Goal: Use online tool/utility: Utilize a website feature to perform a specific function

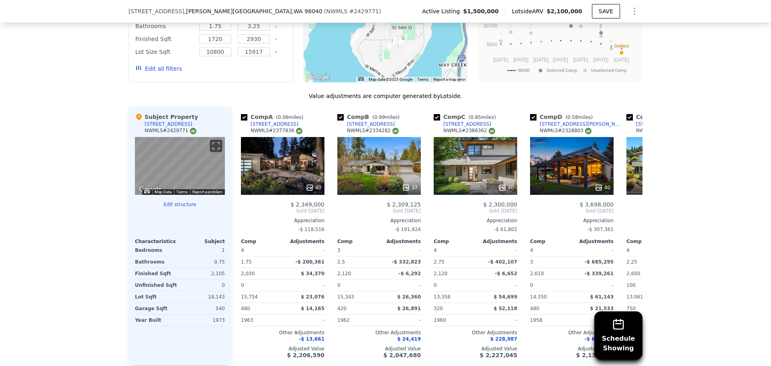
scroll to position [921, 0]
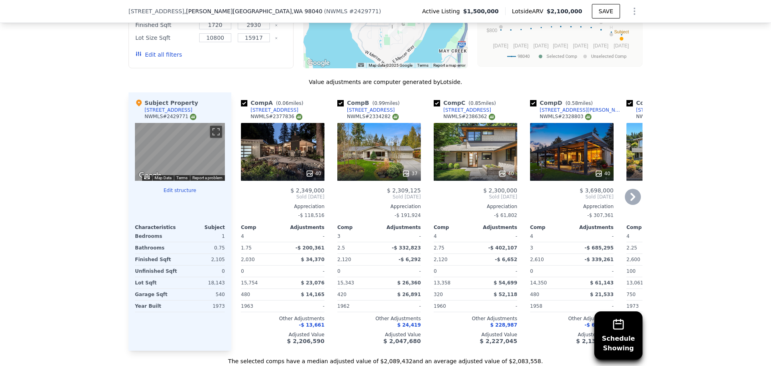
click at [630, 193] on icon at bounding box center [632, 197] width 5 height 8
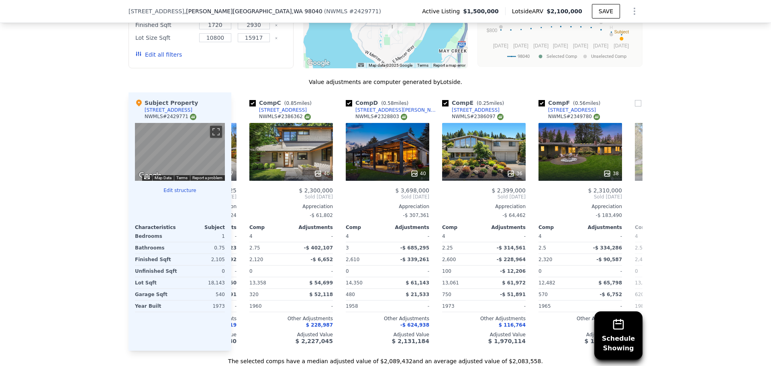
scroll to position [0, 193]
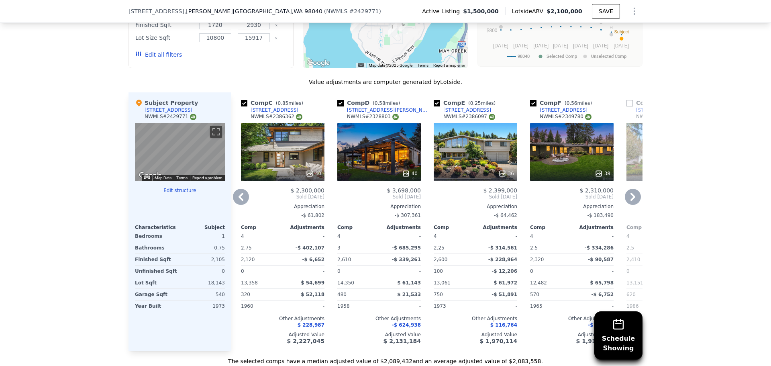
click at [630, 193] on icon at bounding box center [632, 197] width 5 height 8
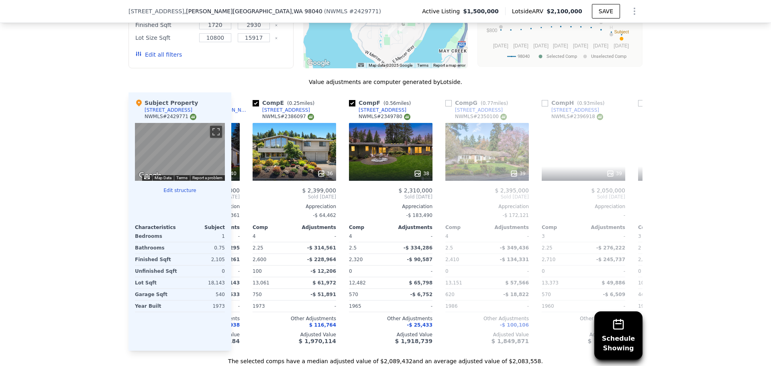
scroll to position [0, 386]
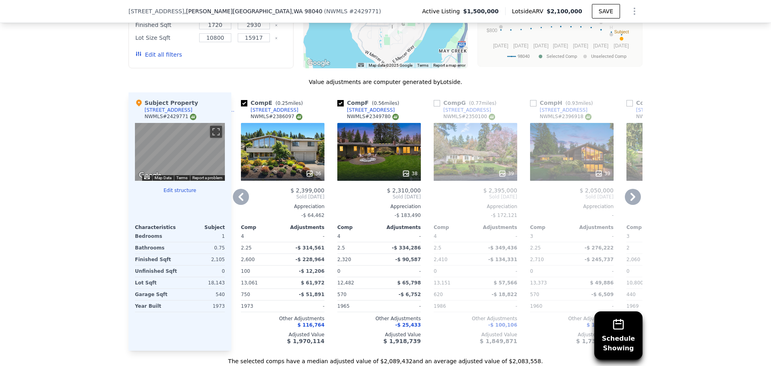
click at [239, 193] on icon at bounding box center [241, 197] width 16 height 16
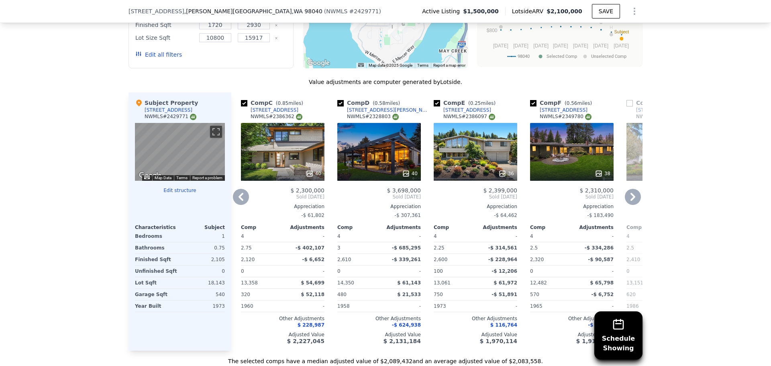
click at [239, 193] on icon at bounding box center [241, 197] width 16 height 16
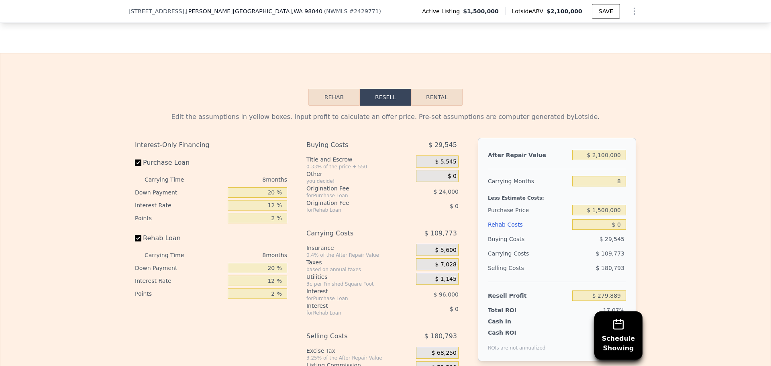
scroll to position [1282, 0]
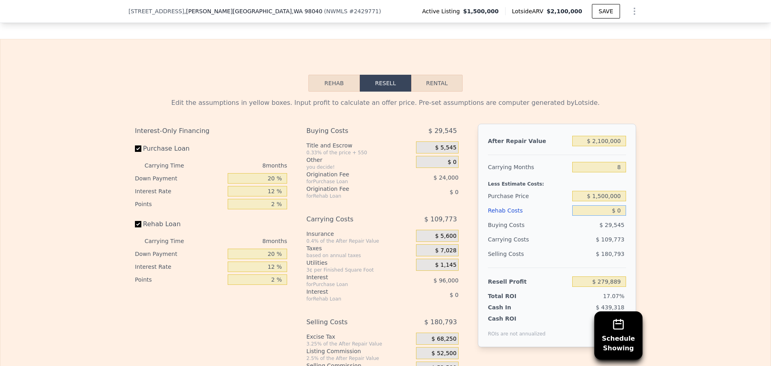
click at [621, 216] on input "$ 0" at bounding box center [599, 210] width 54 height 10
type input "$ 300"
type input "$ 279,568"
type input "$ 300,000"
type input "-$ 44,111"
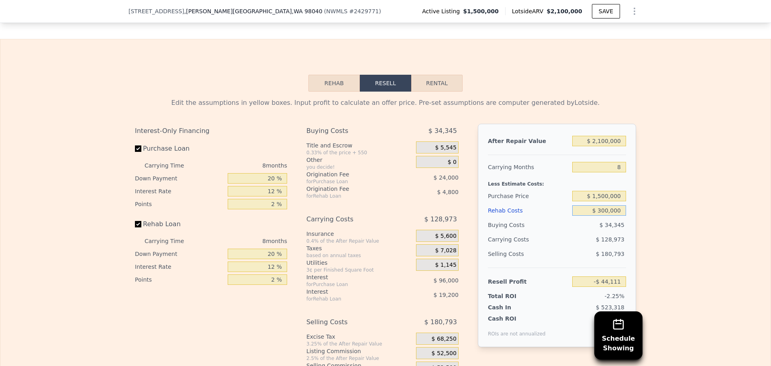
type input "$ 300,000"
click at [656, 194] on div "Edit the assumptions in yellow boxes. Input profit to calculate an offer price.…" at bounding box center [385, 241] width 770 height 299
drag, startPoint x: 619, startPoint y: 171, endPoint x: 612, endPoint y: 171, distance: 6.4
click at [612, 171] on input "8" at bounding box center [599, 167] width 54 height 10
type input "6"
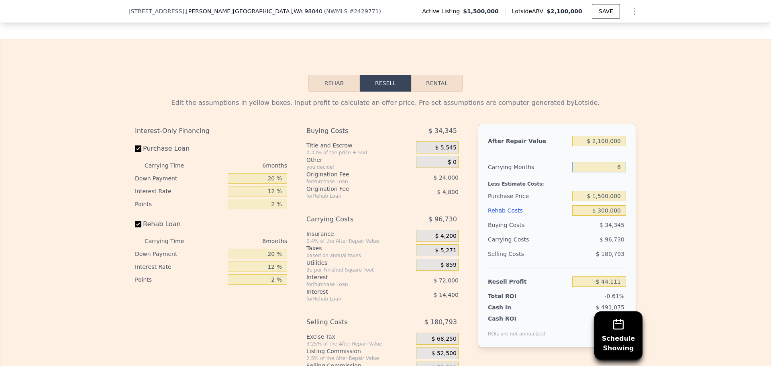
type input "-$ 11,868"
type input "6"
click at [641, 168] on div "Edit the assumptions in yellow boxes. Input profit to calculate an offer price.…" at bounding box center [385, 241] width 770 height 299
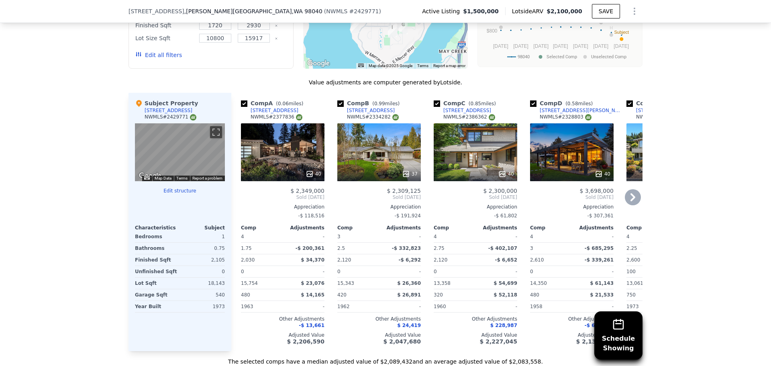
scroll to position [921, 0]
click at [284, 146] on div "40" at bounding box center [283, 152] width 84 height 58
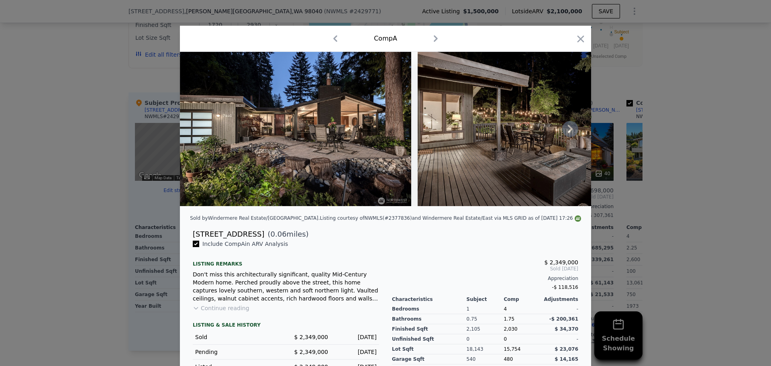
click at [566, 133] on icon at bounding box center [570, 129] width 16 height 16
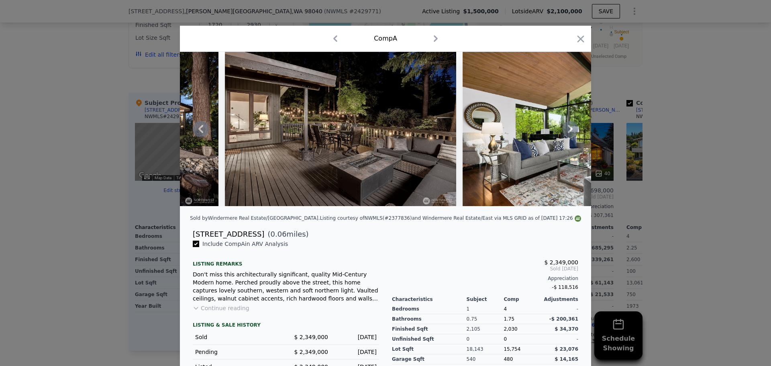
click at [566, 133] on icon at bounding box center [570, 129] width 16 height 16
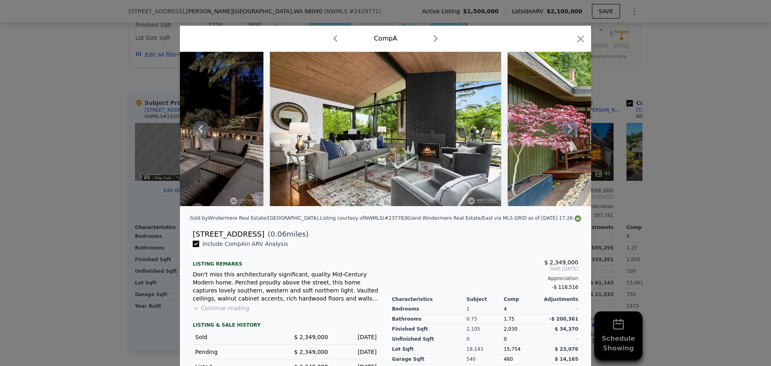
click at [566, 133] on icon at bounding box center [570, 129] width 16 height 16
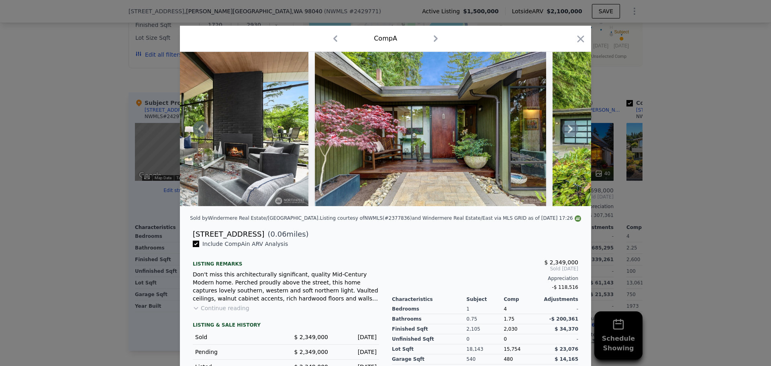
click at [566, 133] on icon at bounding box center [570, 129] width 16 height 16
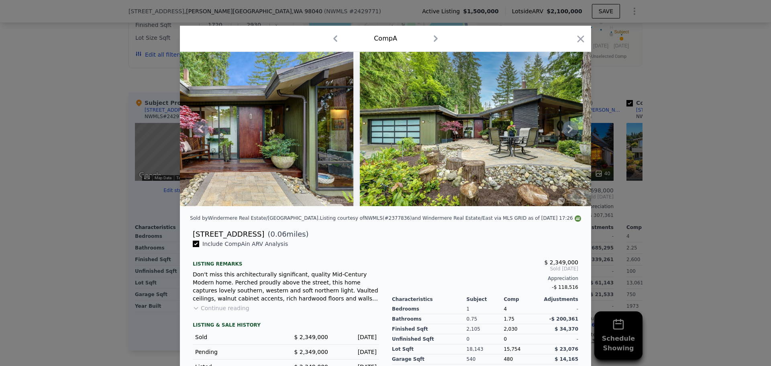
click at [566, 133] on icon at bounding box center [570, 129] width 16 height 16
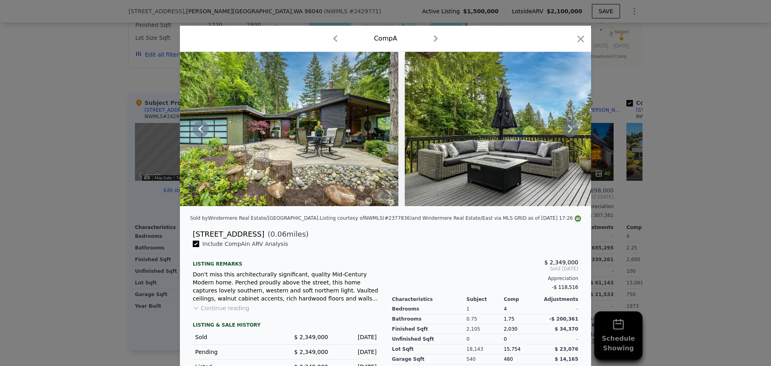
click at [566, 133] on icon at bounding box center [570, 129] width 16 height 16
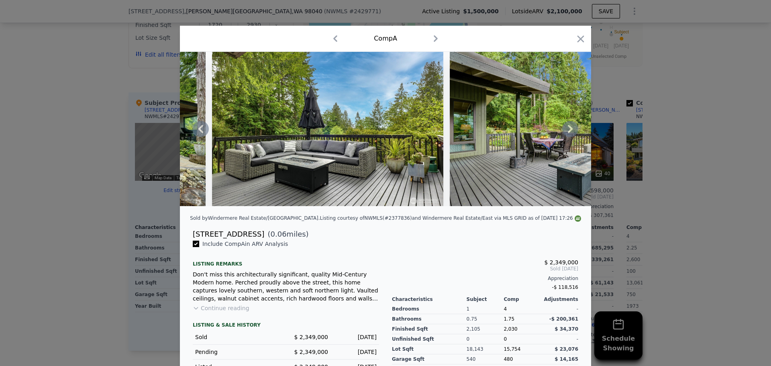
click at [566, 133] on icon at bounding box center [570, 129] width 16 height 16
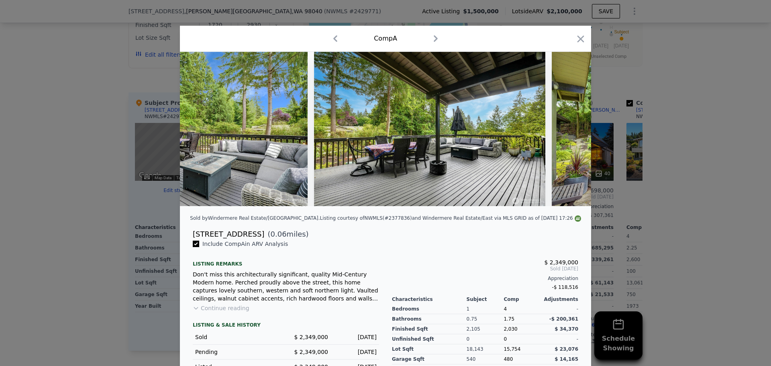
scroll to position [0, 1542]
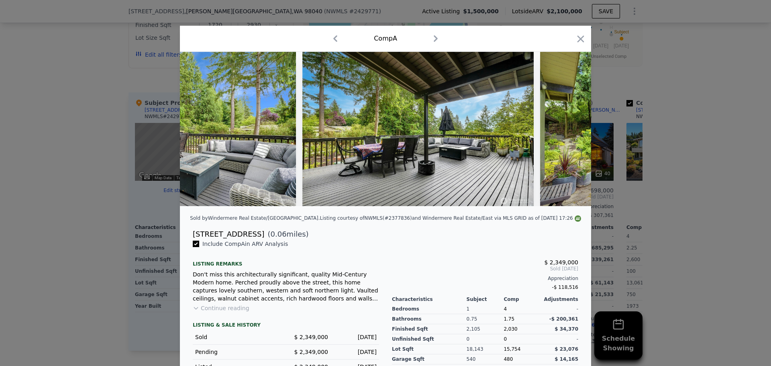
click at [566, 133] on div at bounding box center [385, 129] width 411 height 154
click at [566, 133] on icon at bounding box center [570, 129] width 16 height 16
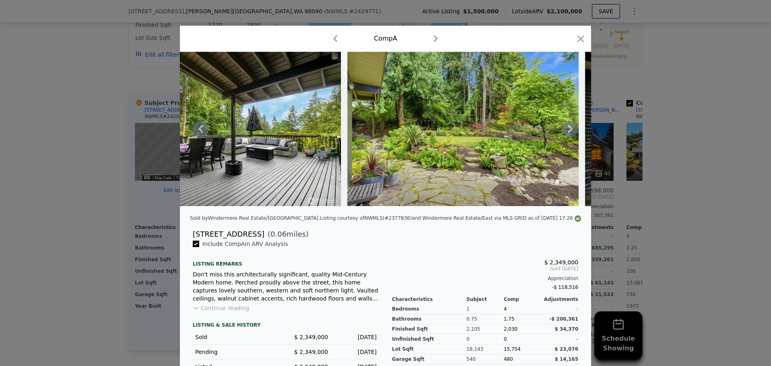
click at [565, 133] on icon at bounding box center [570, 129] width 16 height 16
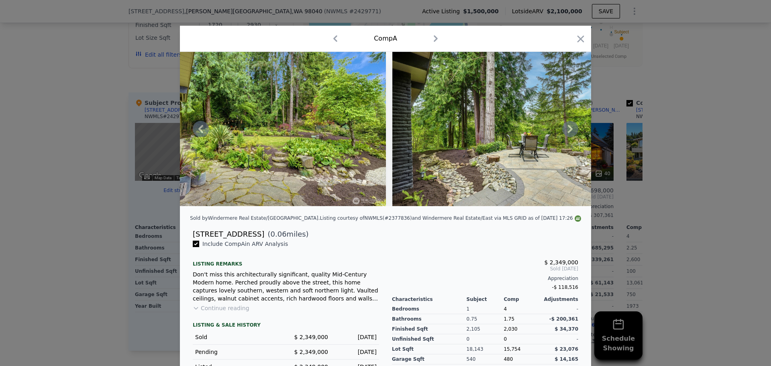
click at [565, 133] on icon at bounding box center [570, 129] width 16 height 16
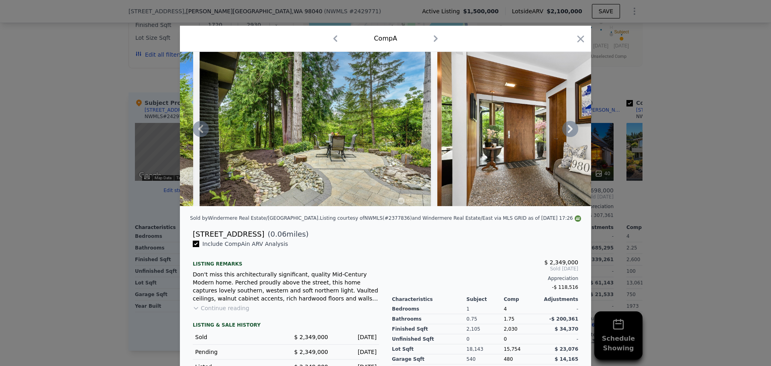
click at [565, 133] on icon at bounding box center [570, 129] width 16 height 16
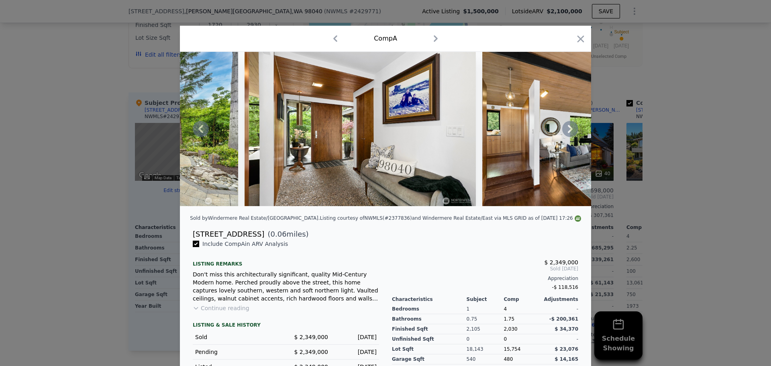
click at [565, 133] on icon at bounding box center [570, 129] width 16 height 16
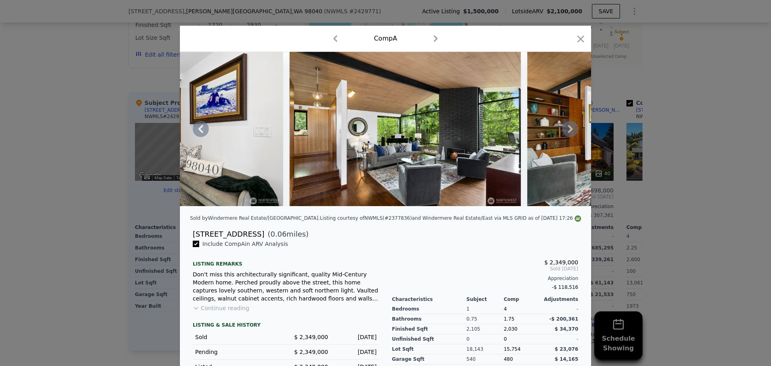
click at [565, 133] on icon at bounding box center [570, 129] width 16 height 16
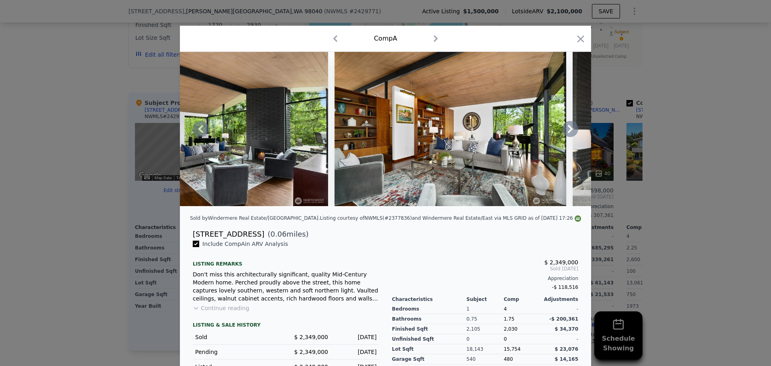
click at [565, 133] on icon at bounding box center [570, 129] width 16 height 16
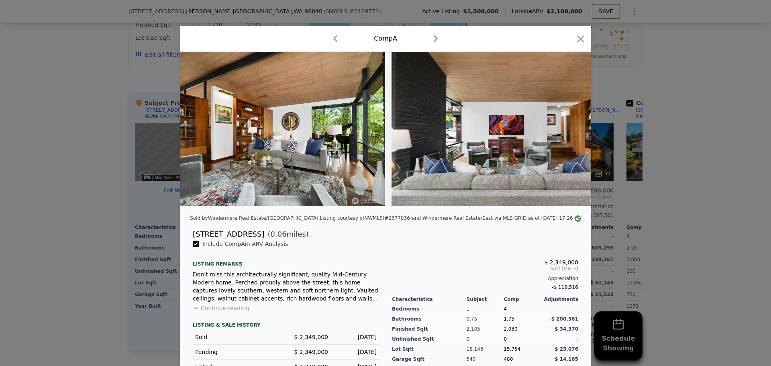
scroll to position [0, 2891]
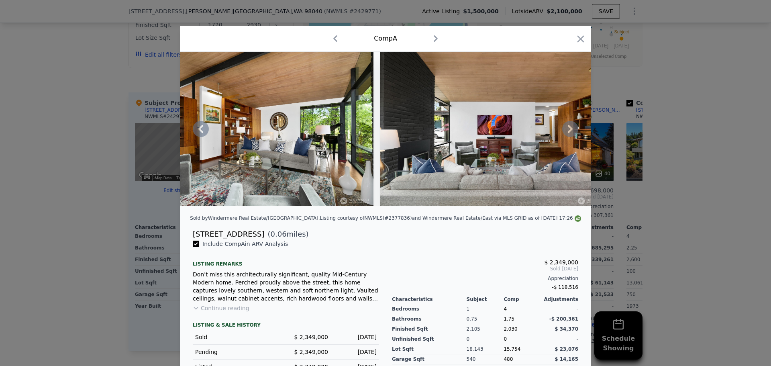
click at [565, 129] on icon at bounding box center [570, 129] width 16 height 16
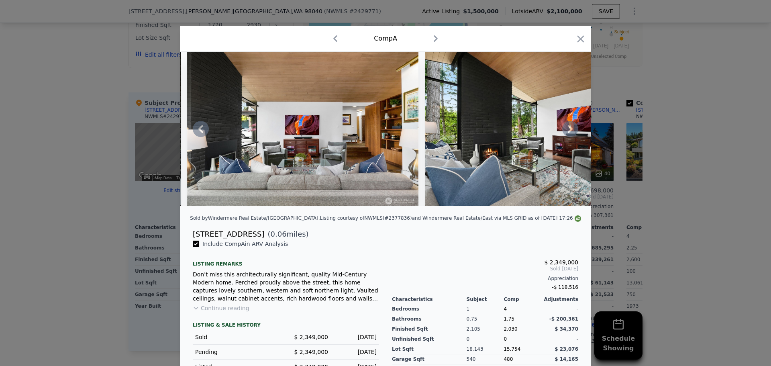
click at [565, 129] on icon at bounding box center [570, 129] width 16 height 16
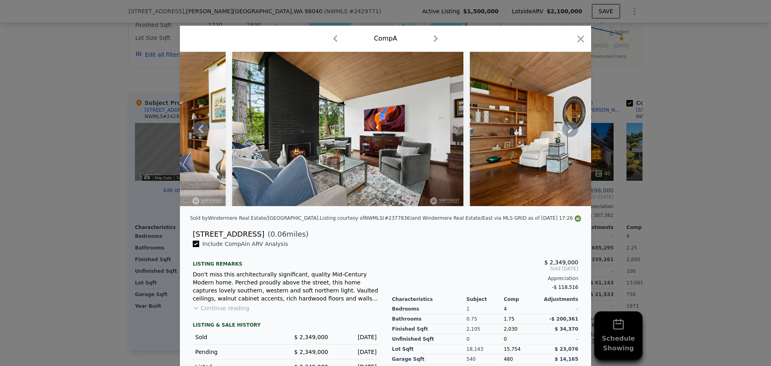
click at [565, 129] on icon at bounding box center [570, 129] width 16 height 16
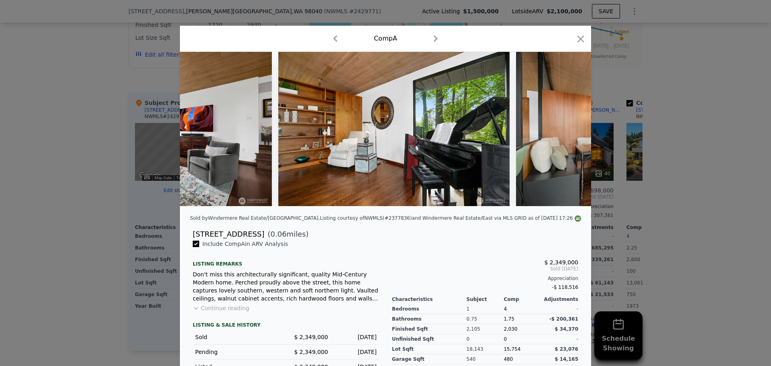
scroll to position [0, 3470]
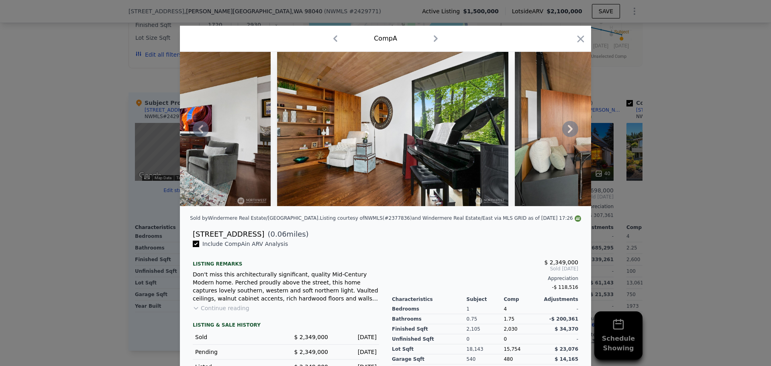
click at [568, 129] on icon at bounding box center [570, 129] width 5 height 8
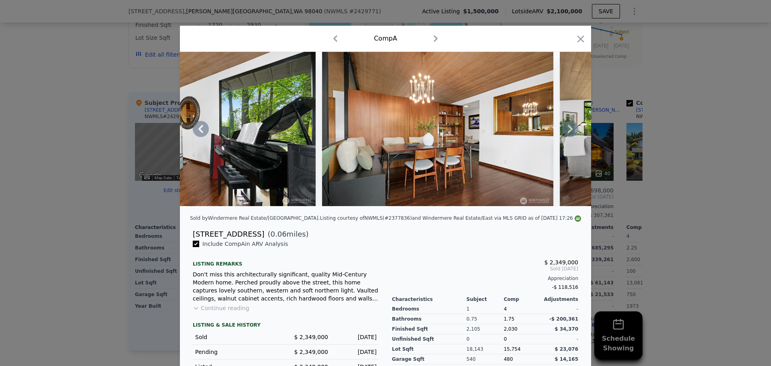
click at [568, 129] on icon at bounding box center [570, 129] width 5 height 8
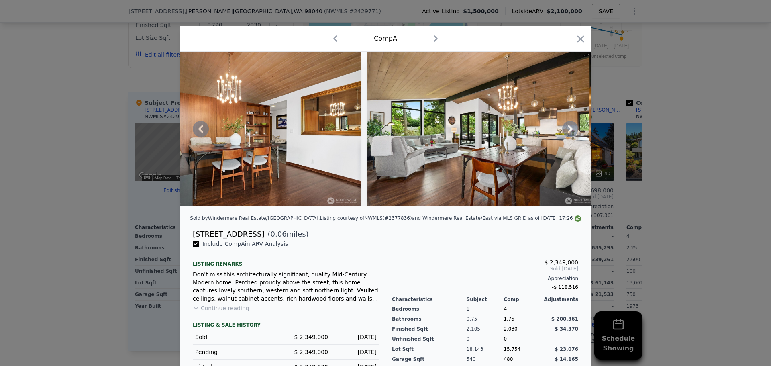
click at [568, 129] on icon at bounding box center [570, 129] width 5 height 8
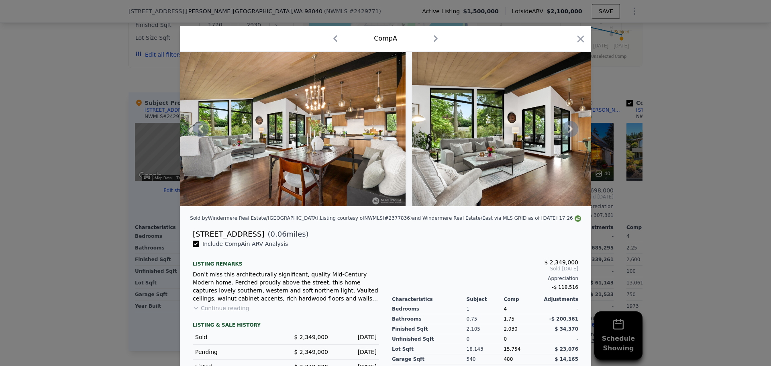
click at [568, 129] on icon at bounding box center [570, 129] width 5 height 8
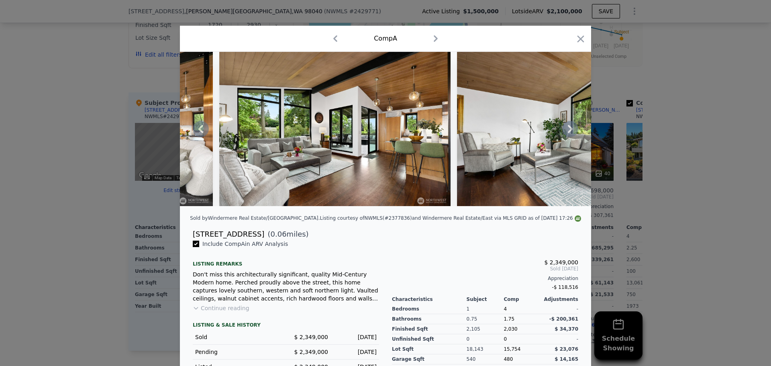
click at [568, 129] on icon at bounding box center [570, 129] width 5 height 8
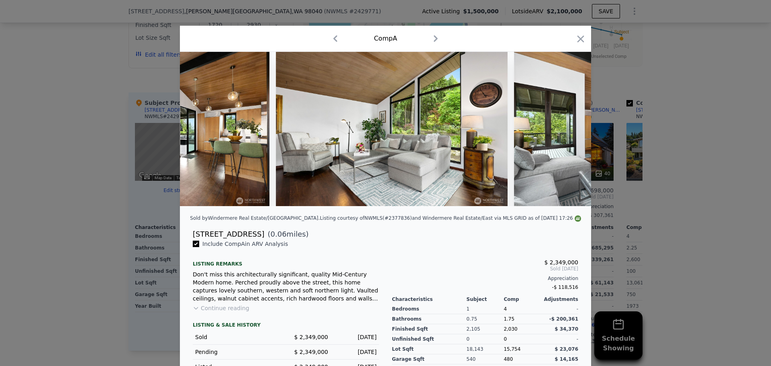
scroll to position [0, 4433]
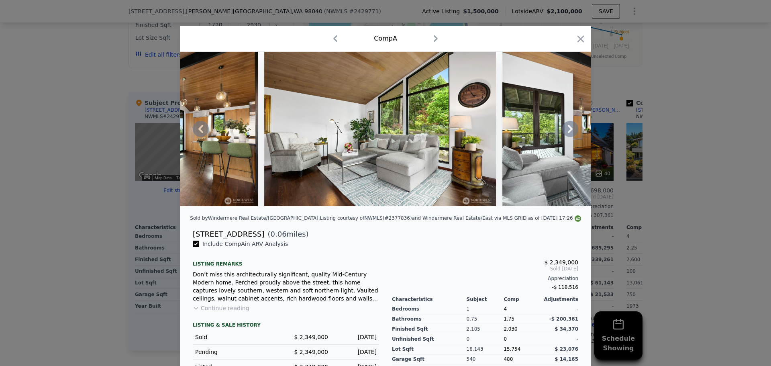
click at [568, 129] on icon at bounding box center [570, 129] width 5 height 8
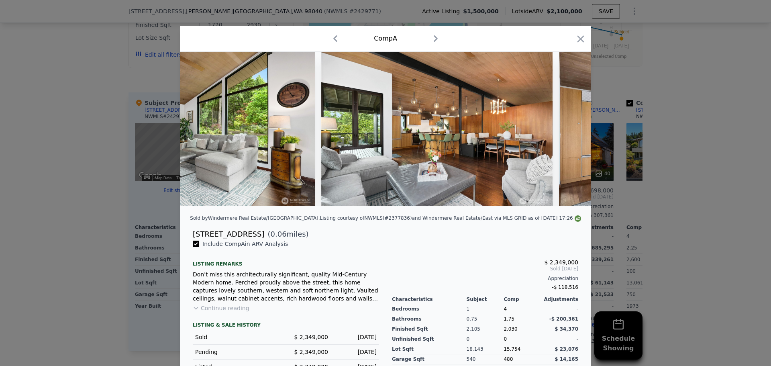
scroll to position [0, 4626]
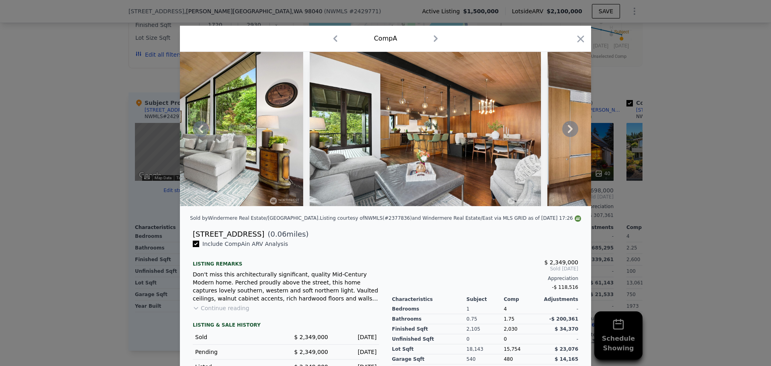
click at [568, 129] on icon at bounding box center [570, 129] width 5 height 8
click at [565, 129] on img at bounding box center [662, 129] width 231 height 154
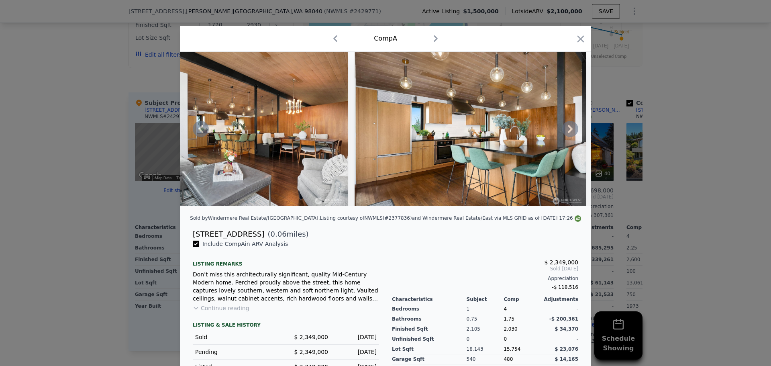
click at [565, 129] on icon at bounding box center [570, 129] width 16 height 16
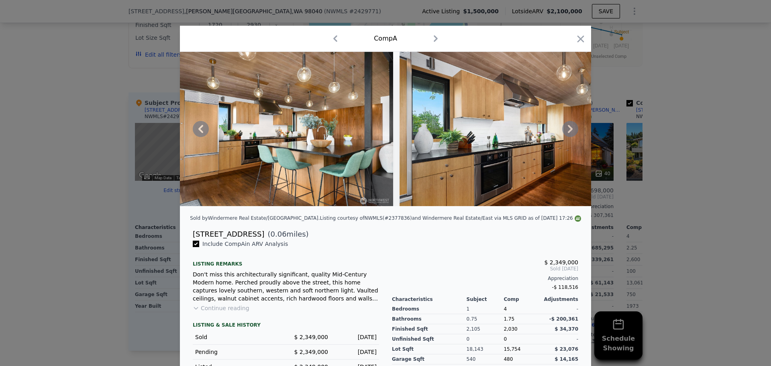
click at [568, 129] on icon at bounding box center [570, 129] width 5 height 8
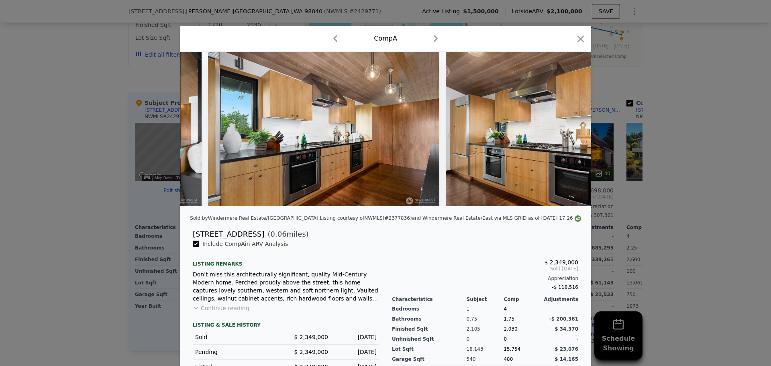
scroll to position [0, 5204]
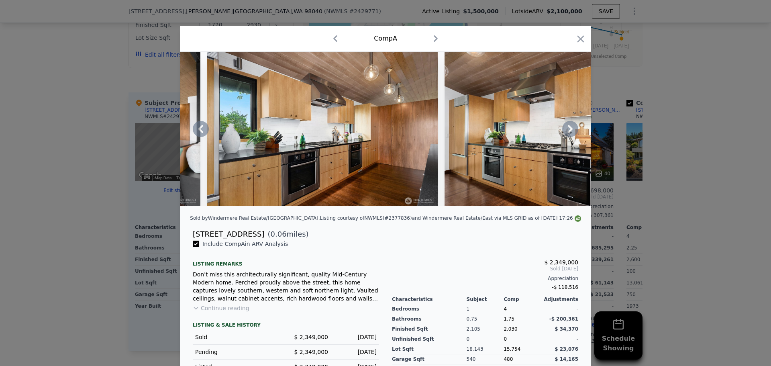
click at [565, 128] on icon at bounding box center [570, 129] width 16 height 16
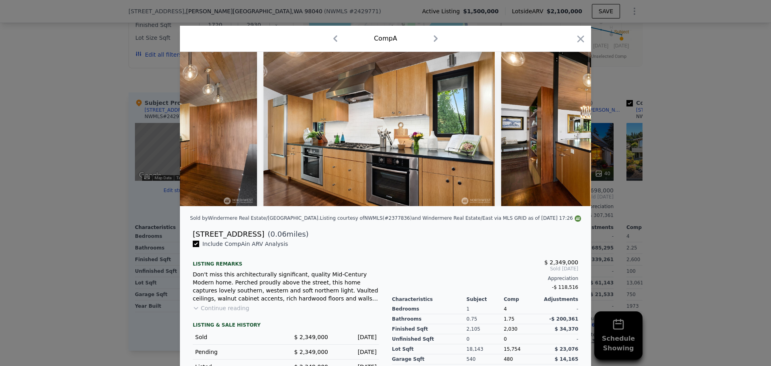
scroll to position [0, 5397]
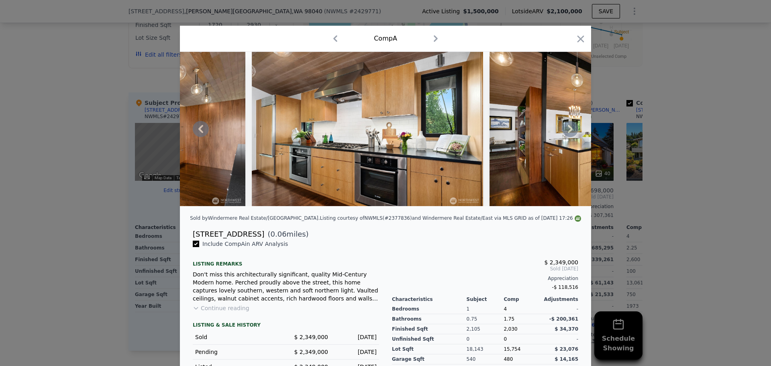
click at [568, 129] on icon at bounding box center [570, 129] width 5 height 8
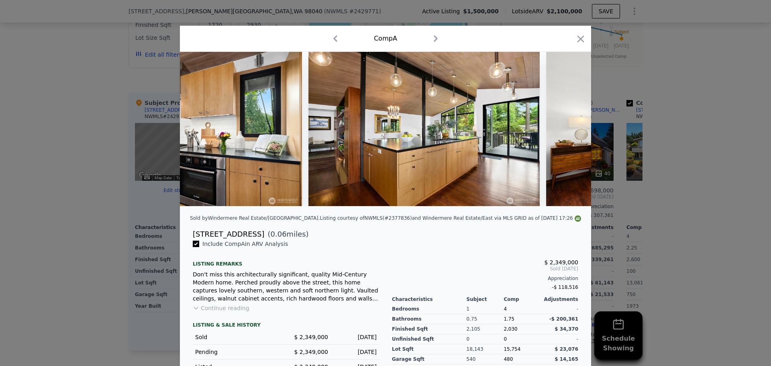
scroll to position [0, 5590]
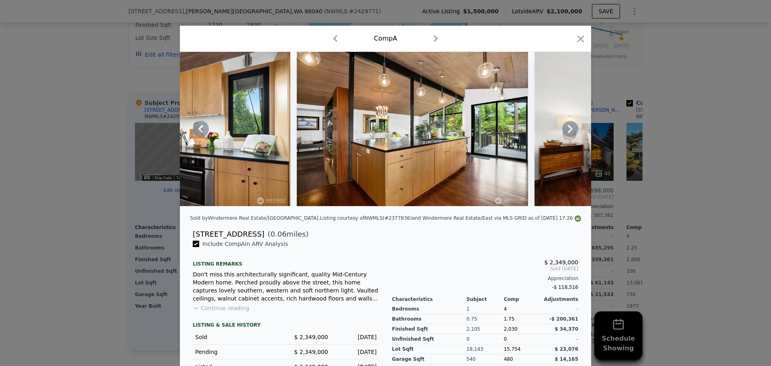
click at [565, 128] on icon at bounding box center [570, 129] width 16 height 16
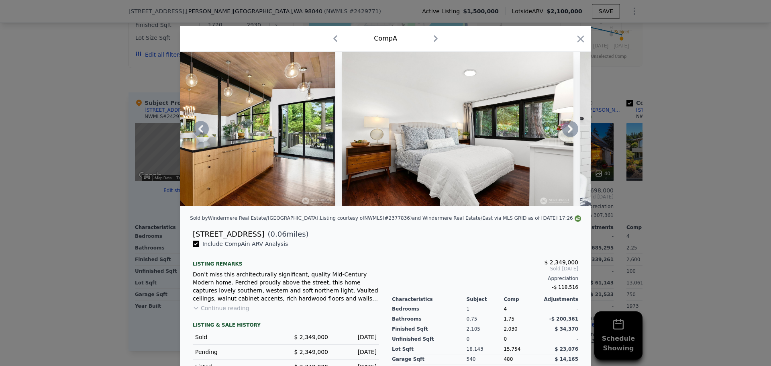
click at [565, 128] on icon at bounding box center [570, 129] width 16 height 16
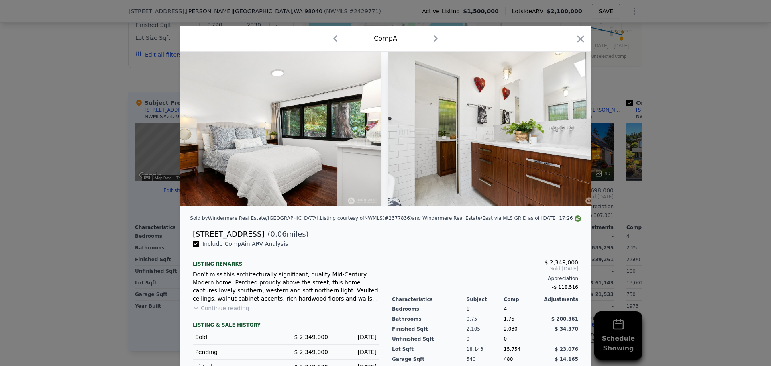
scroll to position [0, 5975]
click at [565, 128] on icon at bounding box center [570, 129] width 16 height 16
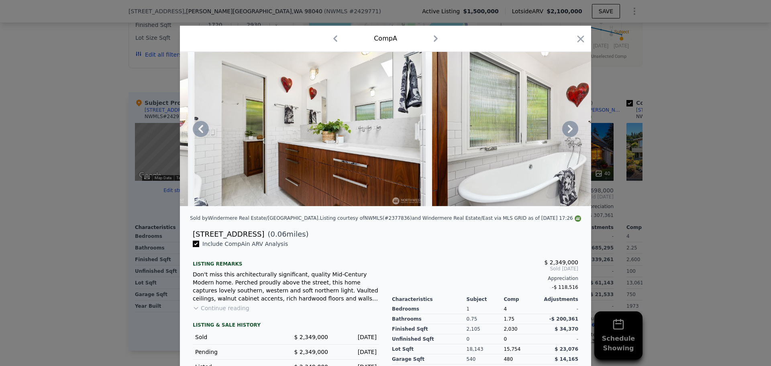
click at [565, 128] on icon at bounding box center [570, 129] width 16 height 16
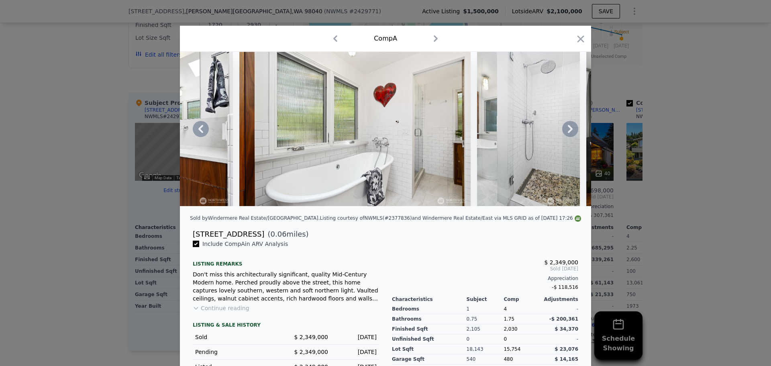
click at [565, 128] on icon at bounding box center [570, 129] width 16 height 16
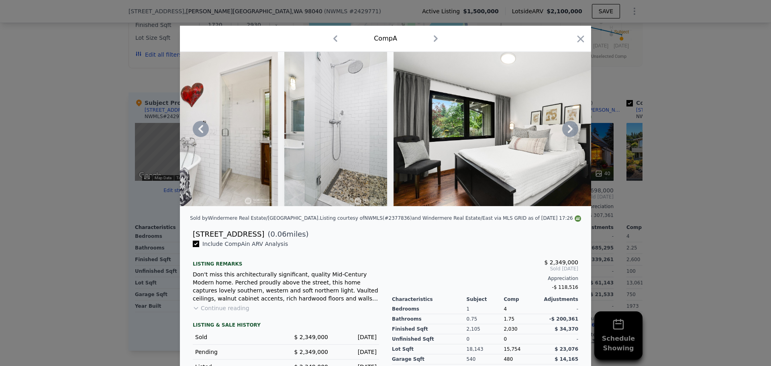
click at [565, 128] on icon at bounding box center [570, 129] width 16 height 16
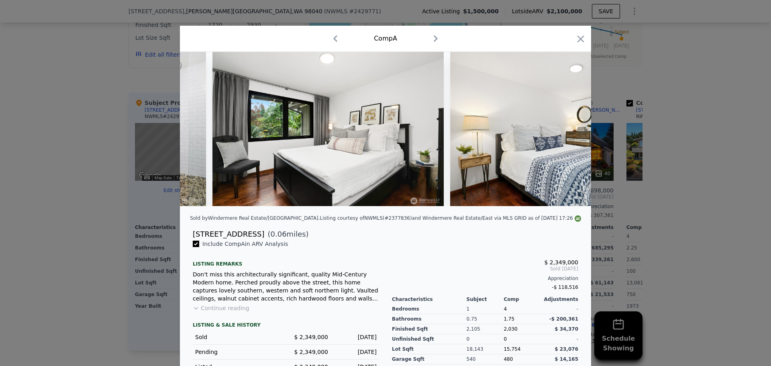
scroll to position [0, 6747]
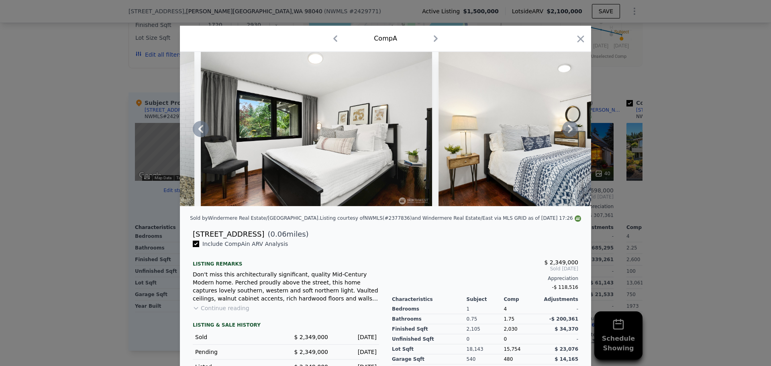
click at [568, 129] on icon at bounding box center [570, 129] width 5 height 8
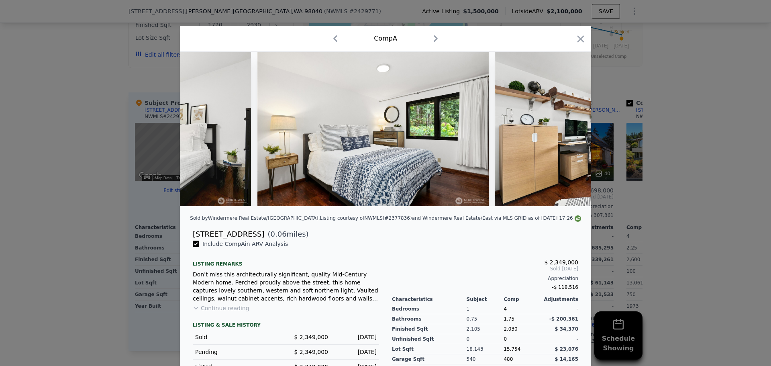
scroll to position [0, 6939]
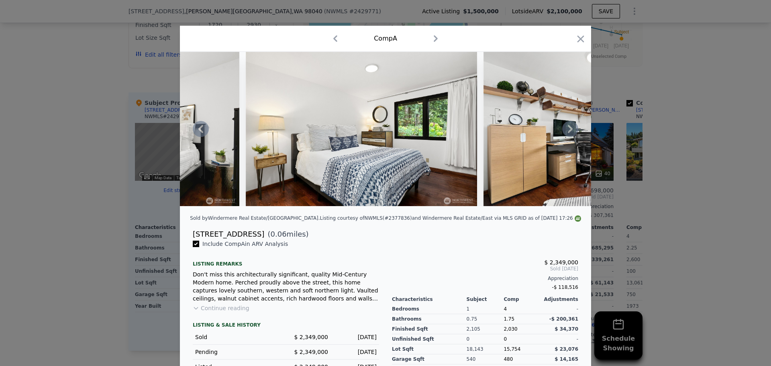
click at [568, 129] on icon at bounding box center [570, 129] width 5 height 8
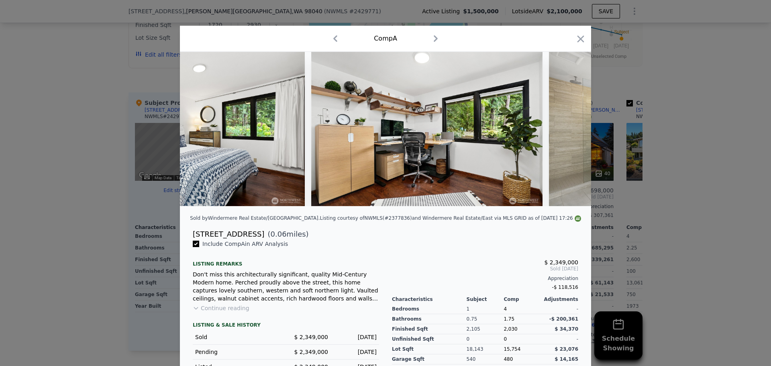
scroll to position [0, 7132]
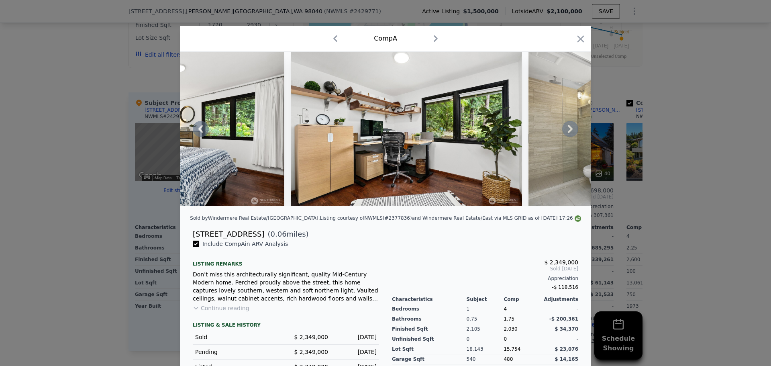
click at [565, 128] on icon at bounding box center [570, 129] width 16 height 16
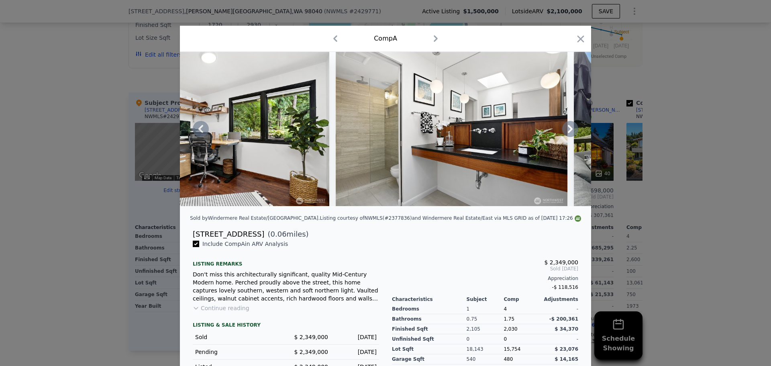
click at [565, 128] on icon at bounding box center [570, 129] width 16 height 16
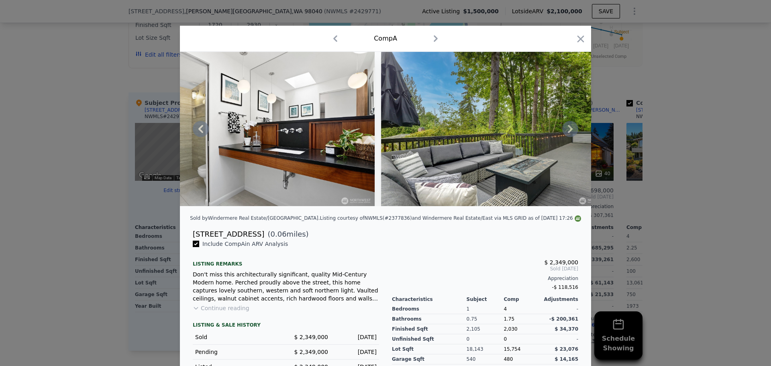
click at [565, 128] on icon at bounding box center [570, 129] width 16 height 16
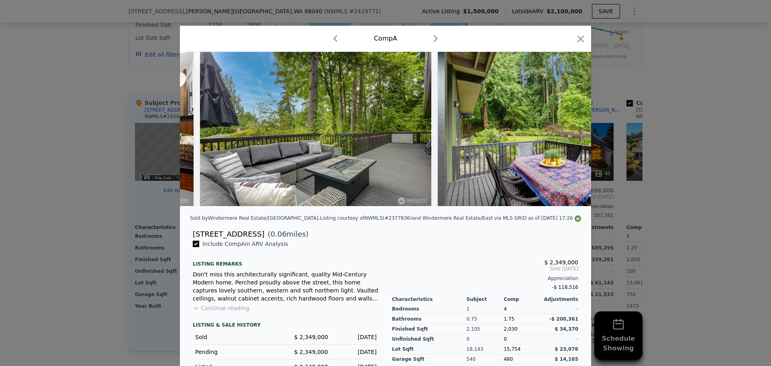
scroll to position [0, 7710]
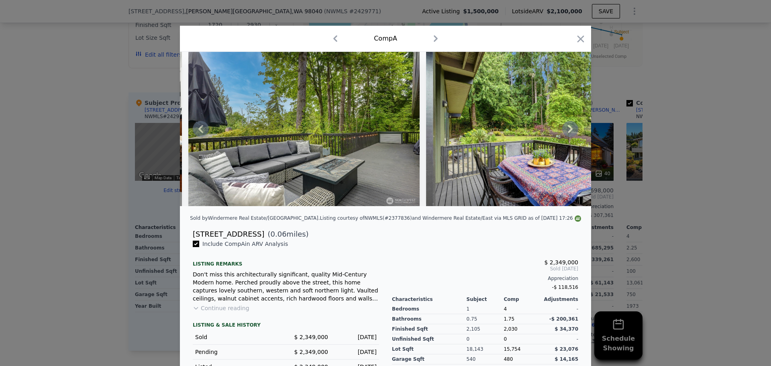
click at [565, 128] on icon at bounding box center [570, 129] width 16 height 16
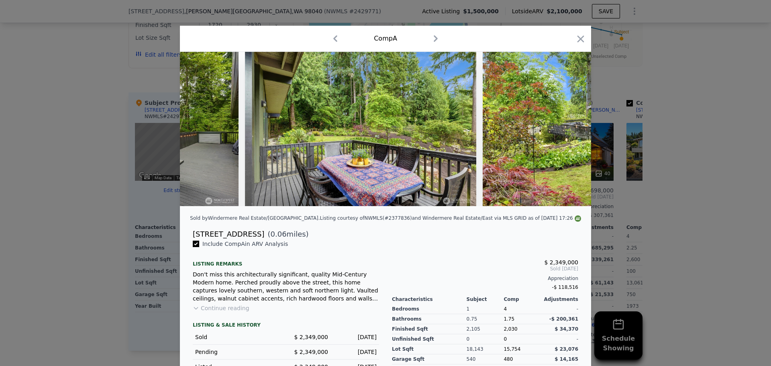
scroll to position [0, 7903]
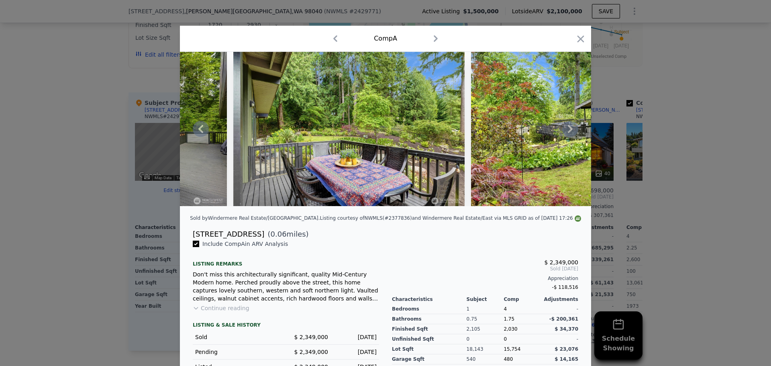
click at [565, 128] on icon at bounding box center [570, 129] width 16 height 16
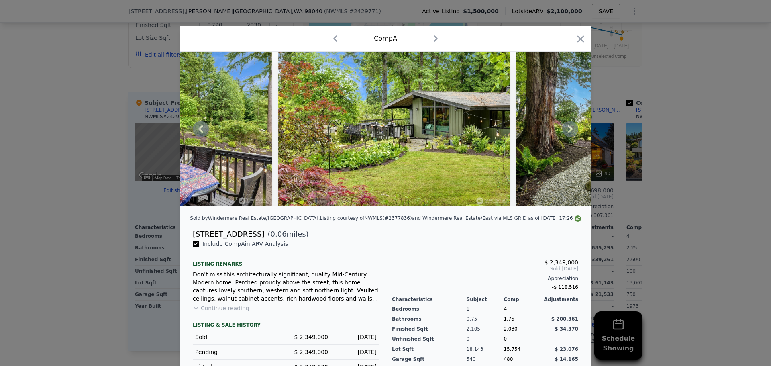
click at [565, 128] on icon at bounding box center [570, 129] width 16 height 16
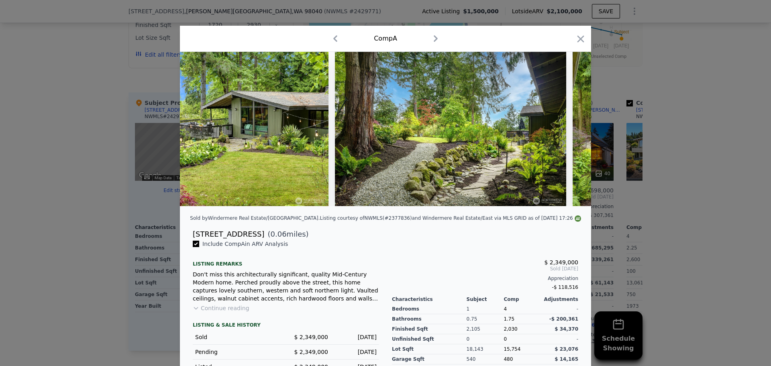
scroll to position [0, 8289]
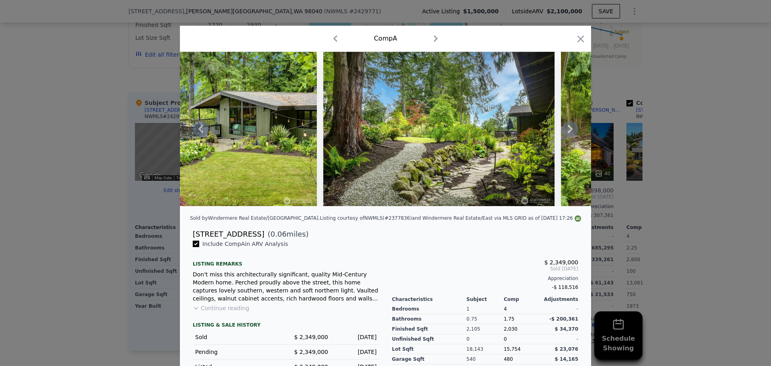
click at [565, 128] on icon at bounding box center [570, 129] width 16 height 16
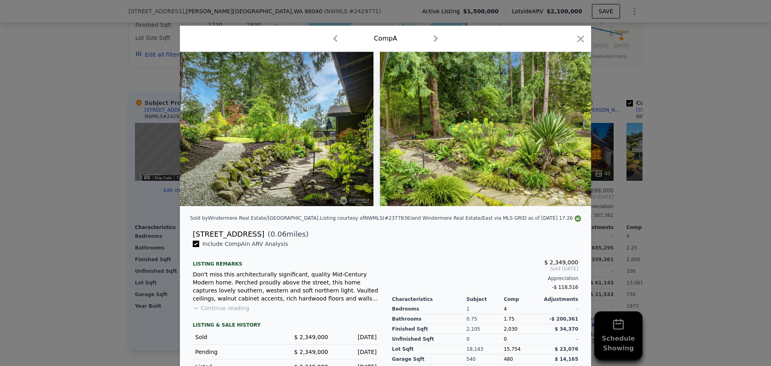
scroll to position [0, 8481]
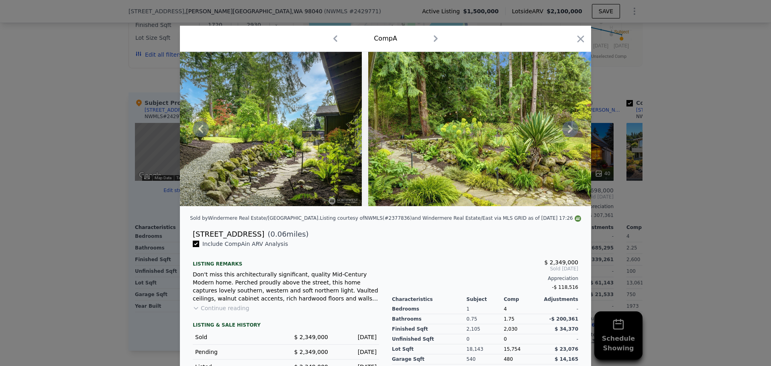
click at [568, 128] on icon at bounding box center [570, 129] width 5 height 8
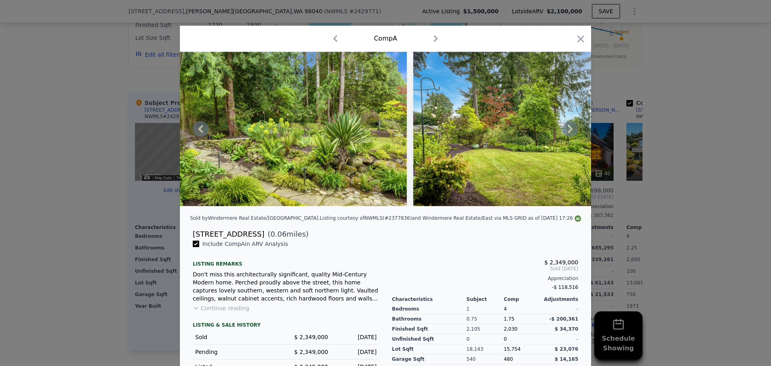
click at [568, 128] on icon at bounding box center [570, 129] width 5 height 8
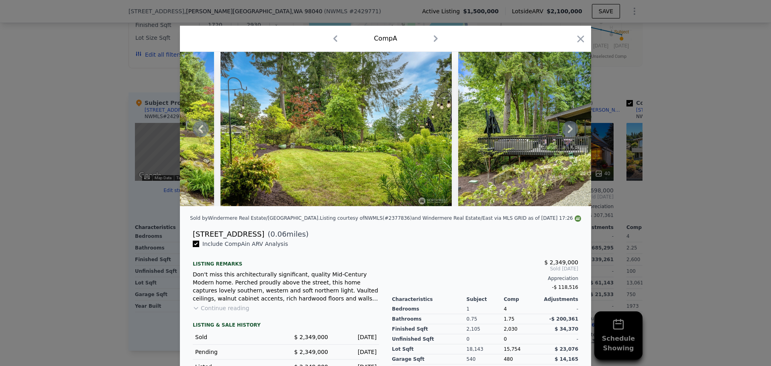
click at [568, 128] on icon at bounding box center [570, 129] width 5 height 8
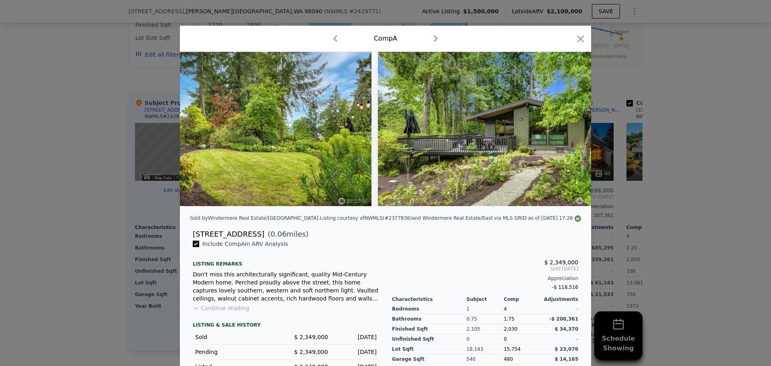
scroll to position [0, 8965]
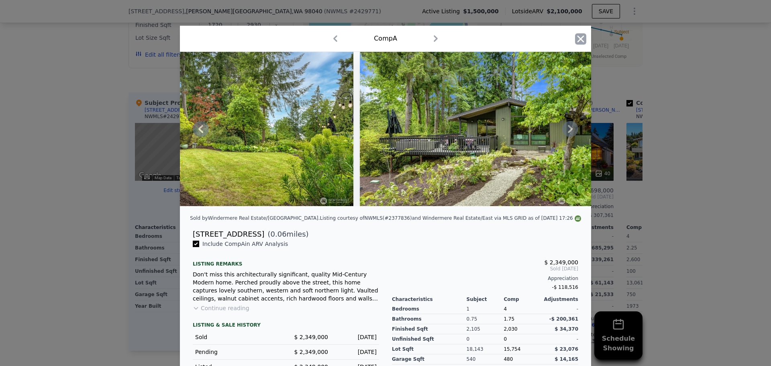
click at [575, 39] on icon "button" at bounding box center [580, 38] width 11 height 11
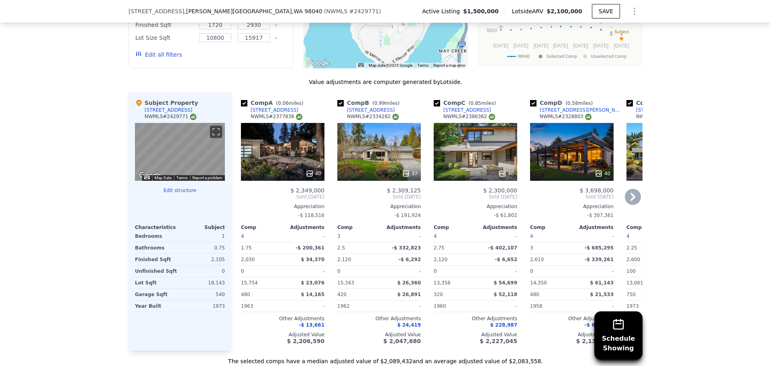
click at [575, 150] on div "40" at bounding box center [572, 152] width 84 height 58
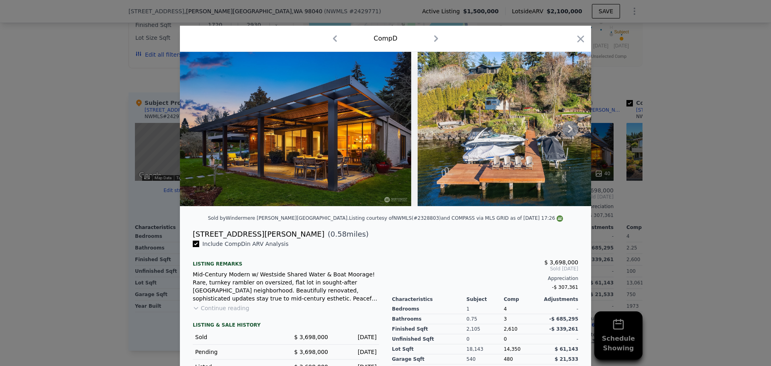
click at [565, 129] on icon at bounding box center [570, 129] width 16 height 16
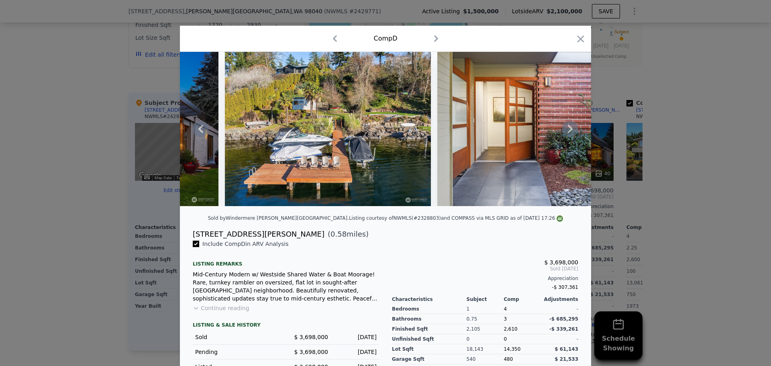
click at [564, 129] on icon at bounding box center [570, 129] width 16 height 16
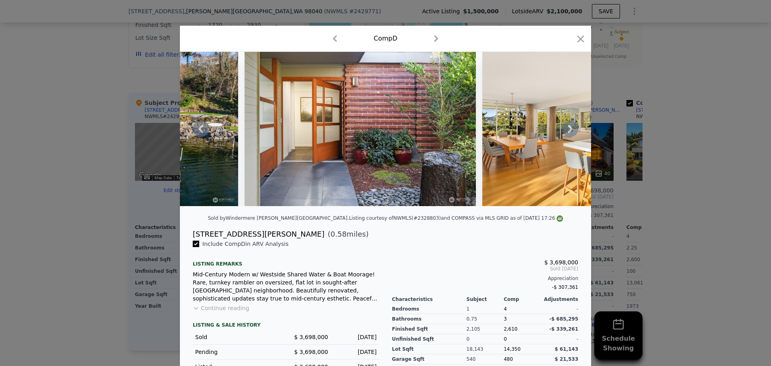
click at [565, 129] on icon at bounding box center [570, 129] width 16 height 16
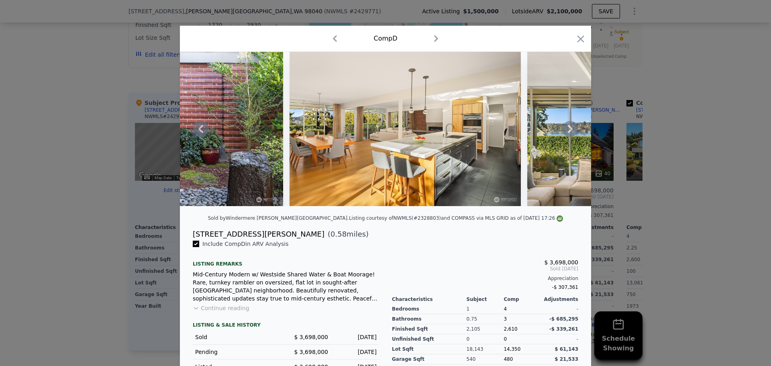
click at [565, 129] on icon at bounding box center [570, 129] width 16 height 16
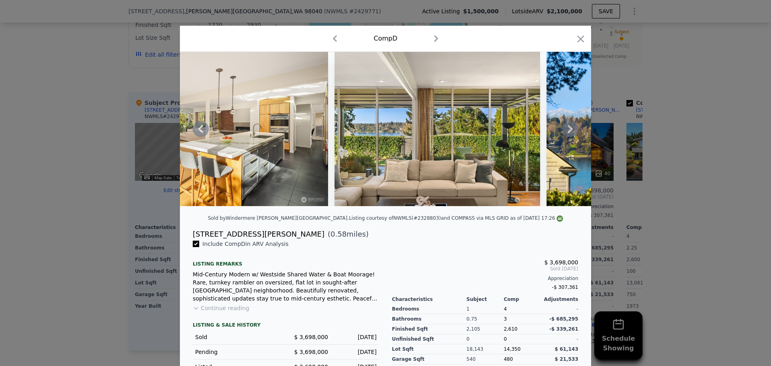
click at [565, 129] on icon at bounding box center [570, 129] width 16 height 16
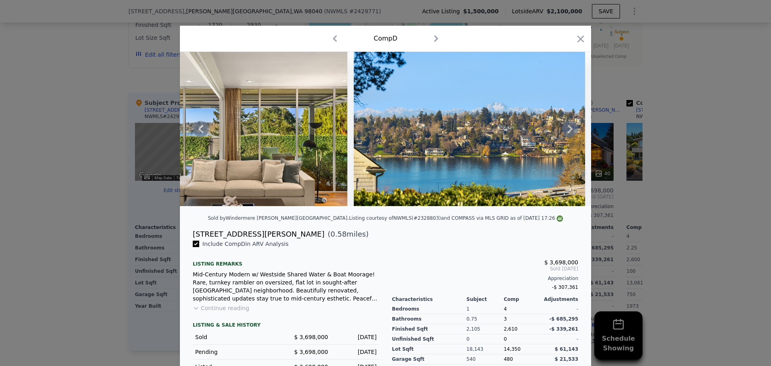
click at [565, 129] on icon at bounding box center [570, 129] width 16 height 16
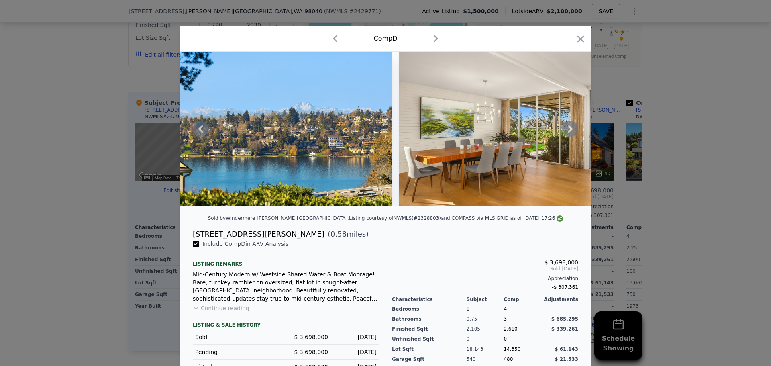
click at [565, 129] on icon at bounding box center [570, 129] width 16 height 16
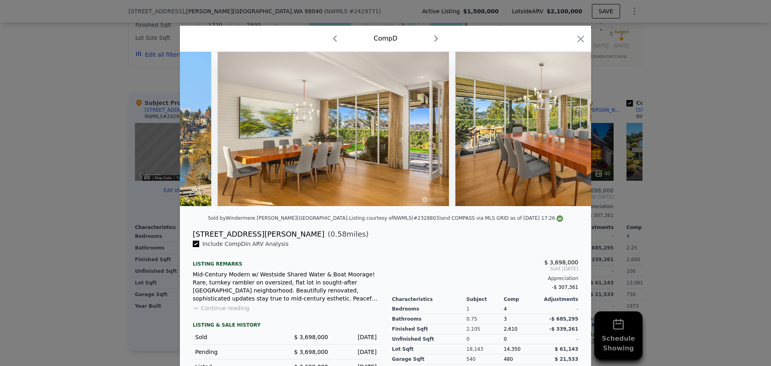
scroll to position [0, 1349]
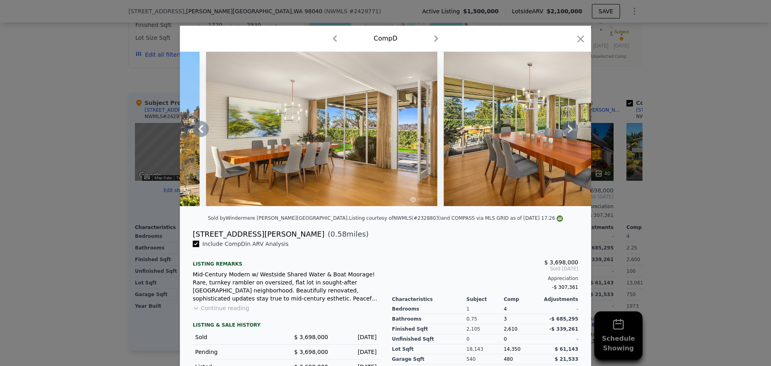
click at [565, 129] on icon at bounding box center [570, 129] width 16 height 16
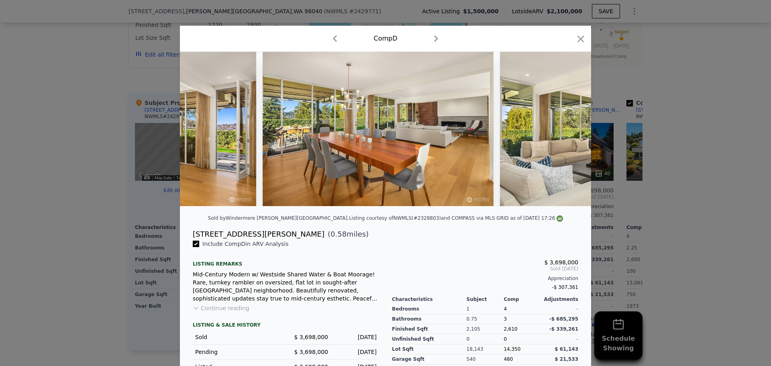
scroll to position [0, 1542]
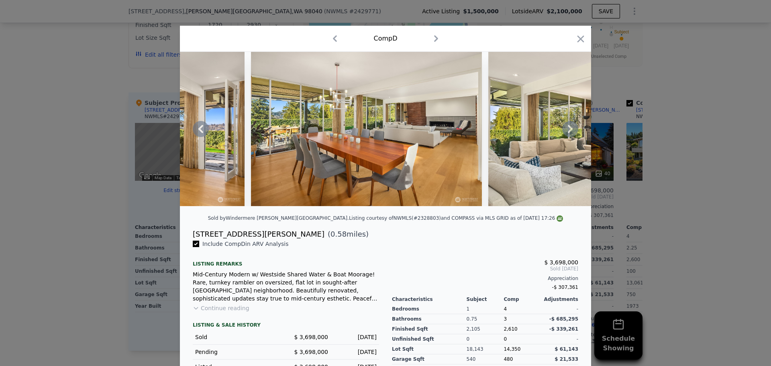
click at [568, 129] on icon at bounding box center [570, 129] width 5 height 8
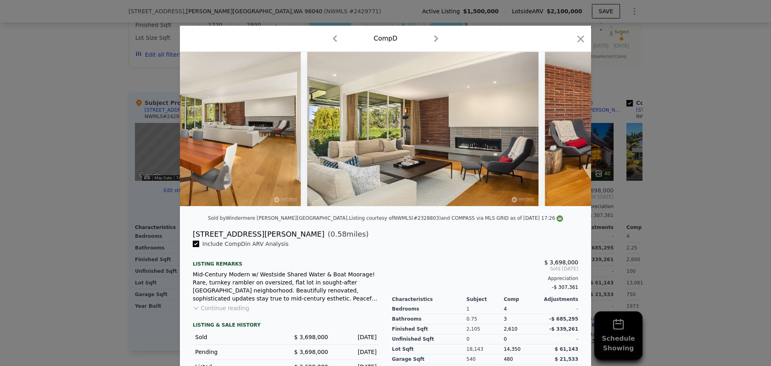
scroll to position [0, 1735]
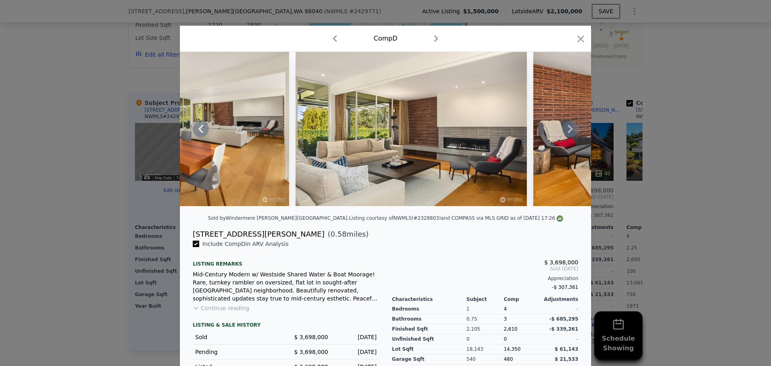
click at [565, 128] on icon at bounding box center [570, 129] width 16 height 16
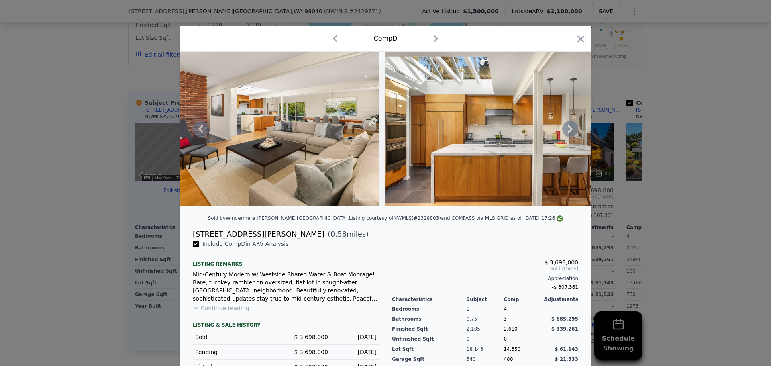
click at [565, 128] on icon at bounding box center [570, 129] width 16 height 16
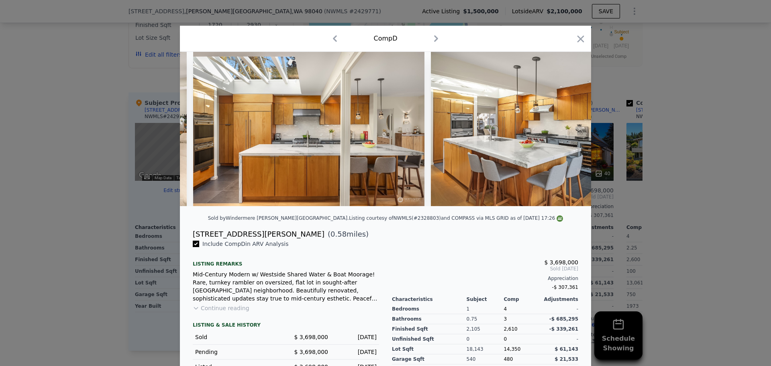
scroll to position [0, 2313]
click at [565, 128] on icon at bounding box center [570, 129] width 16 height 16
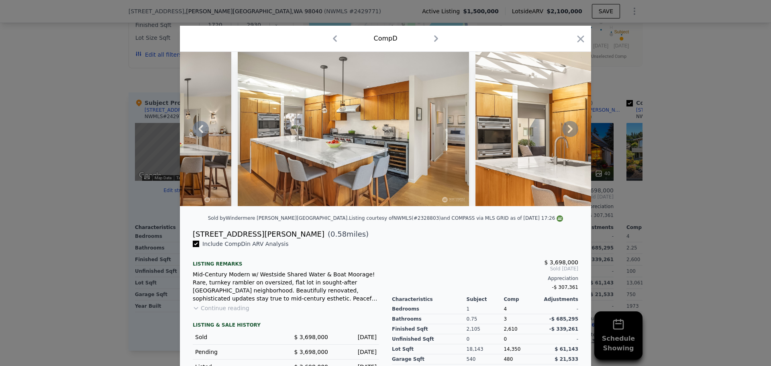
click at [565, 128] on icon at bounding box center [570, 129] width 16 height 16
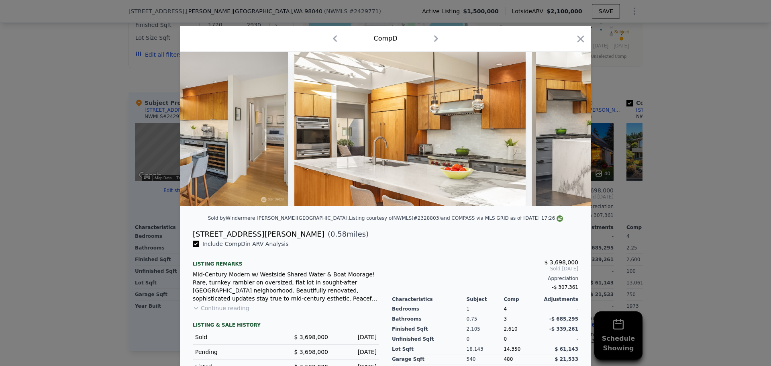
scroll to position [0, 2699]
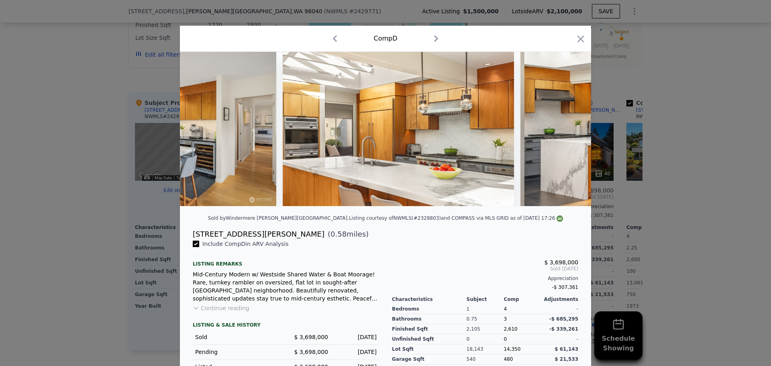
click at [564, 128] on img at bounding box center [635, 129] width 231 height 154
click at [564, 128] on icon at bounding box center [570, 129] width 16 height 16
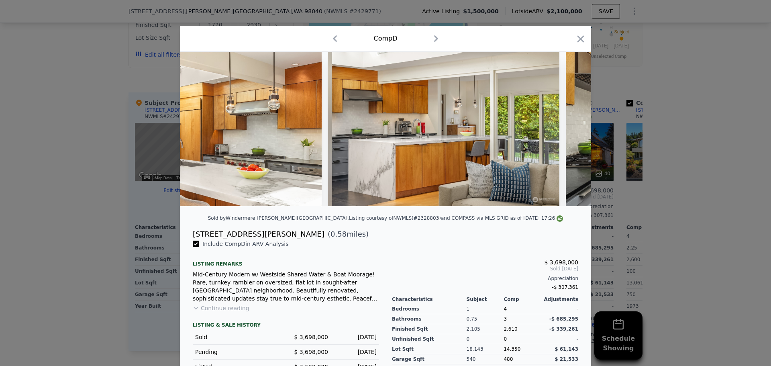
scroll to position [0, 2891]
click at [575, 38] on icon "button" at bounding box center [580, 38] width 11 height 11
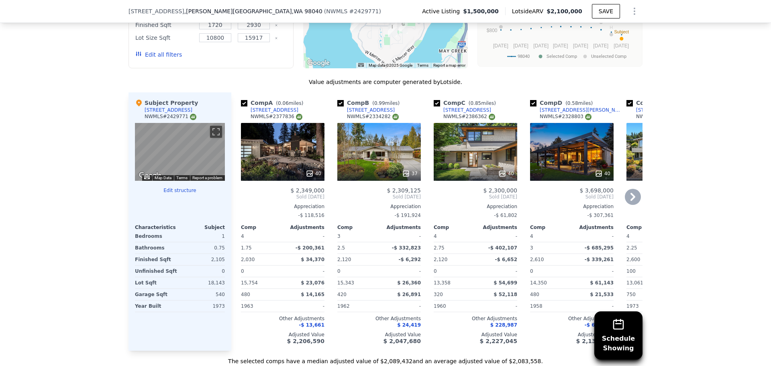
click at [630, 196] on icon at bounding box center [632, 197] width 5 height 8
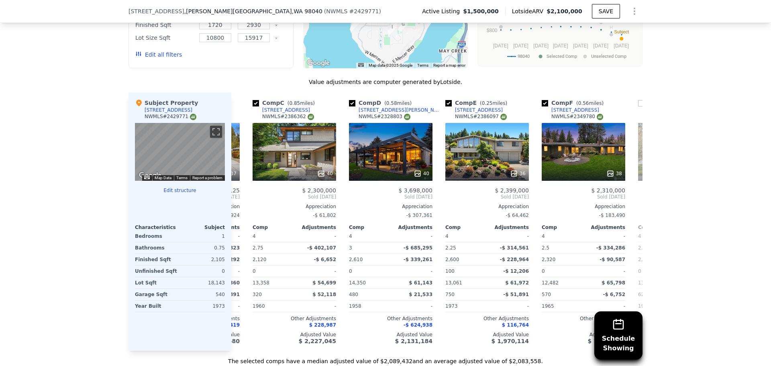
scroll to position [0, 193]
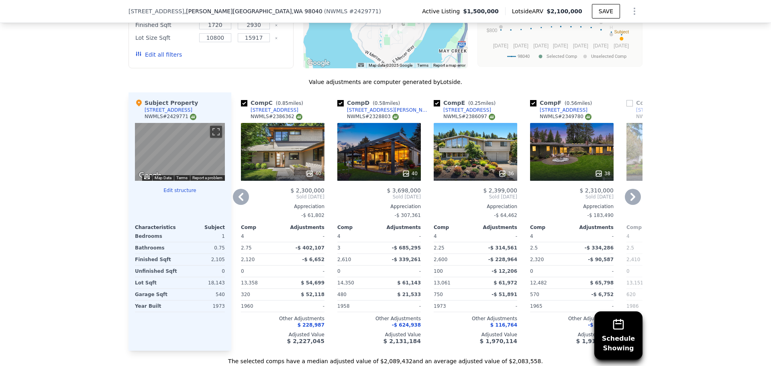
click at [469, 144] on div "36" at bounding box center [476, 152] width 84 height 58
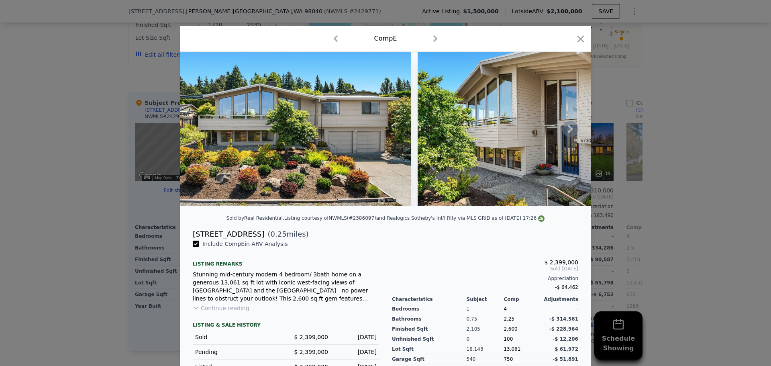
click at [568, 129] on icon at bounding box center [570, 129] width 16 height 16
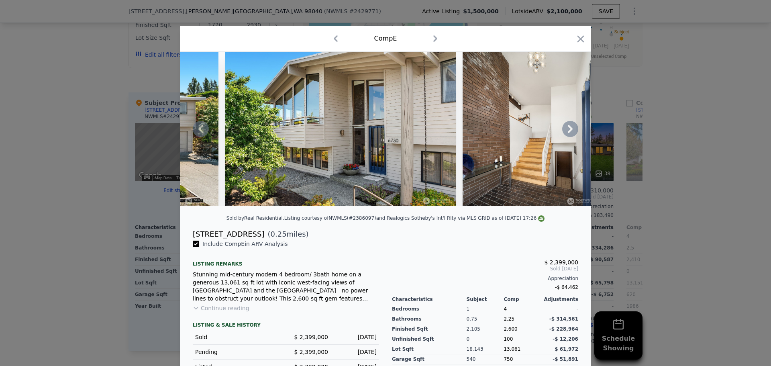
click at [568, 129] on icon at bounding box center [570, 129] width 16 height 16
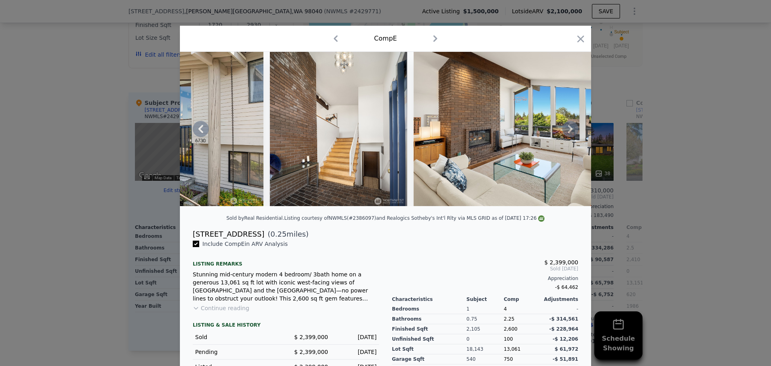
click at [568, 129] on icon at bounding box center [570, 129] width 16 height 16
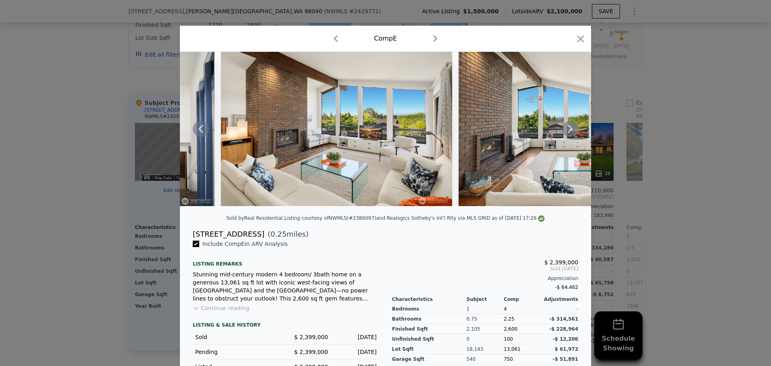
click at [567, 129] on icon at bounding box center [570, 129] width 16 height 16
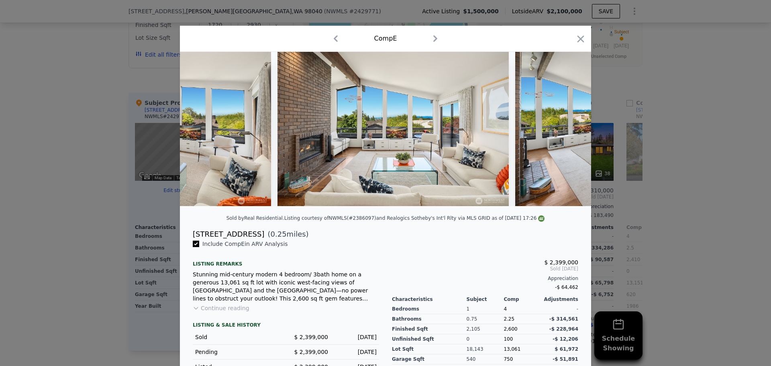
scroll to position [0, 771]
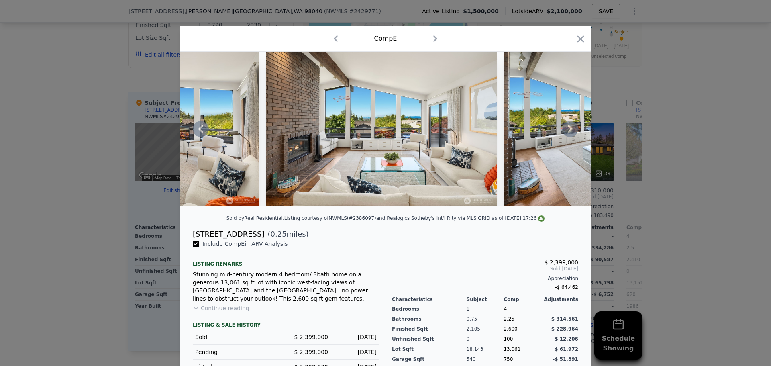
click at [568, 129] on icon at bounding box center [570, 129] width 5 height 8
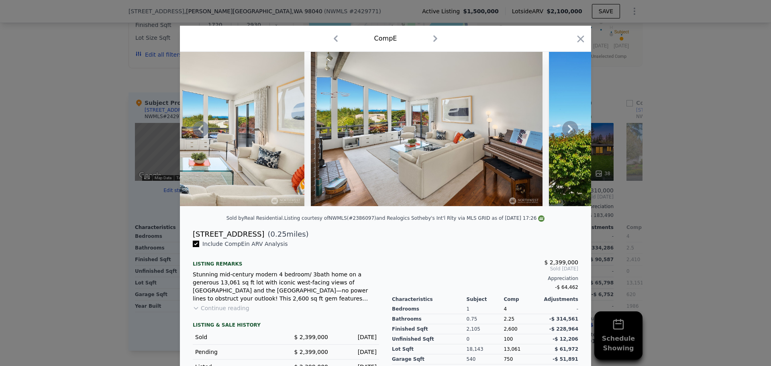
click at [568, 129] on icon at bounding box center [570, 129] width 5 height 8
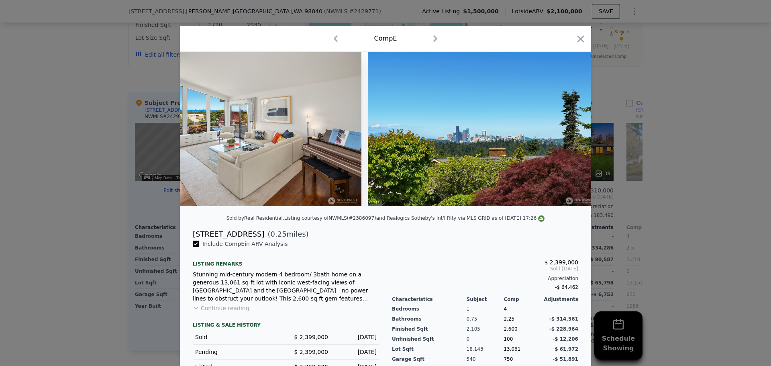
scroll to position [0, 1157]
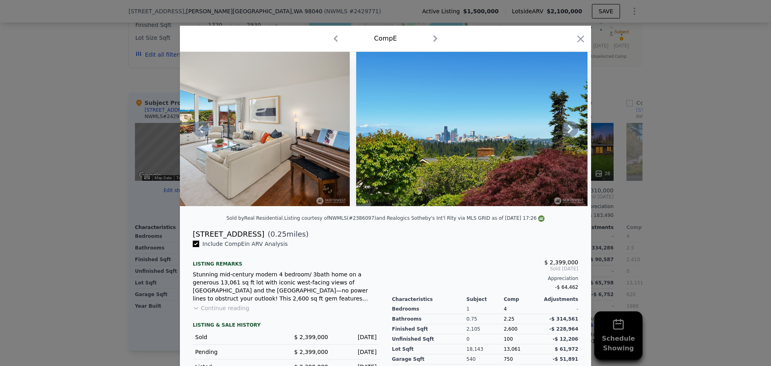
click at [568, 129] on icon at bounding box center [570, 129] width 5 height 8
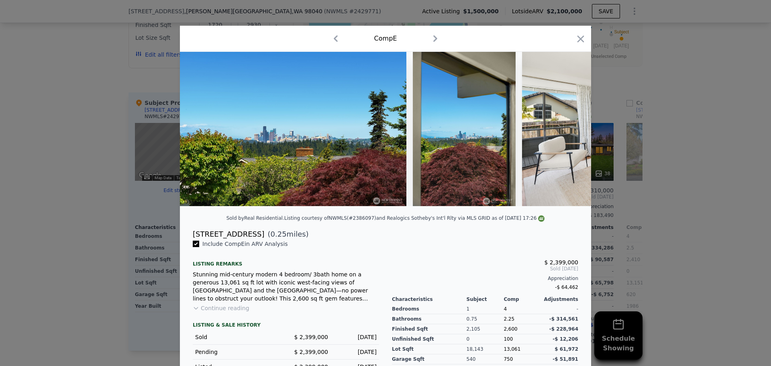
scroll to position [0, 1349]
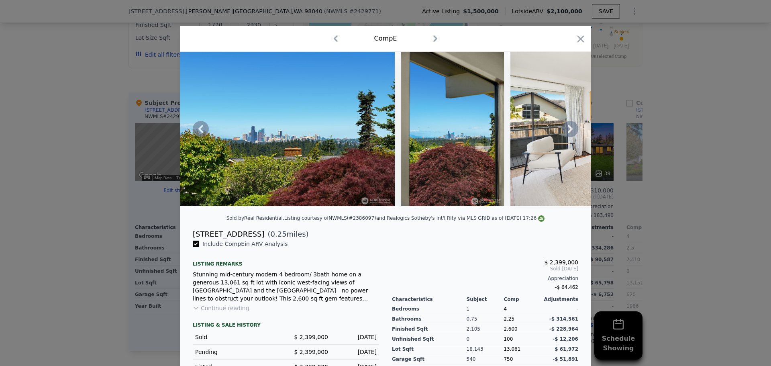
click at [568, 129] on icon at bounding box center [570, 129] width 5 height 8
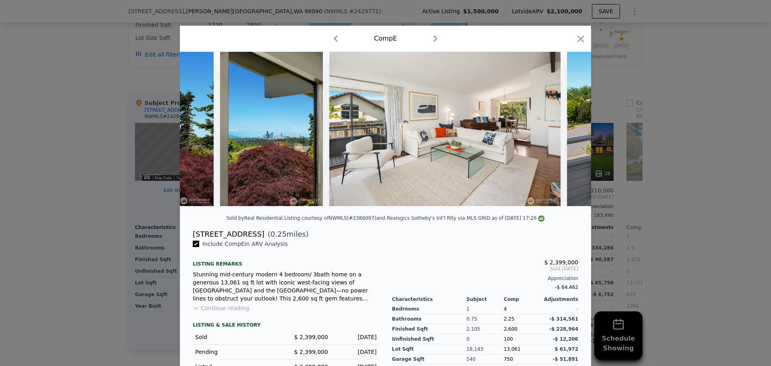
scroll to position [0, 1542]
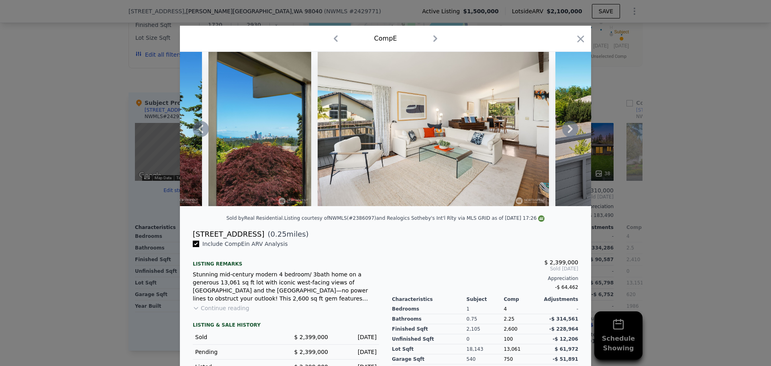
click at [568, 129] on icon at bounding box center [570, 129] width 5 height 8
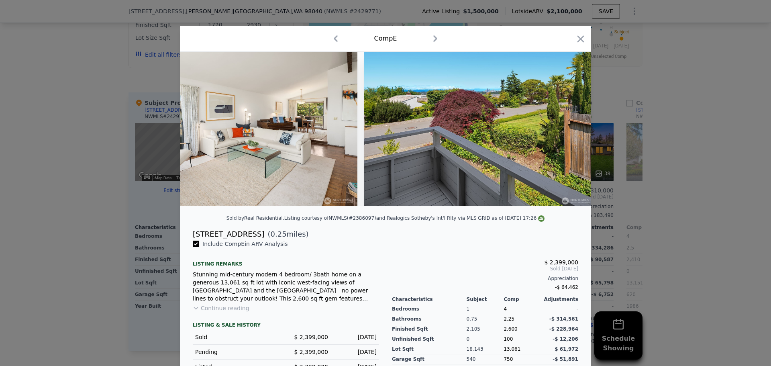
scroll to position [0, 1735]
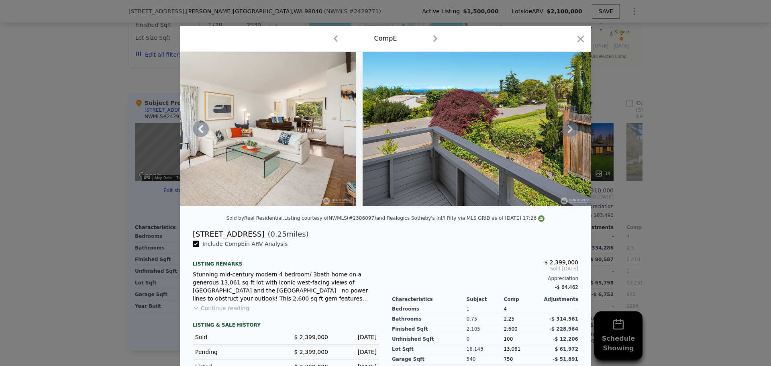
click at [565, 129] on icon at bounding box center [570, 129] width 16 height 16
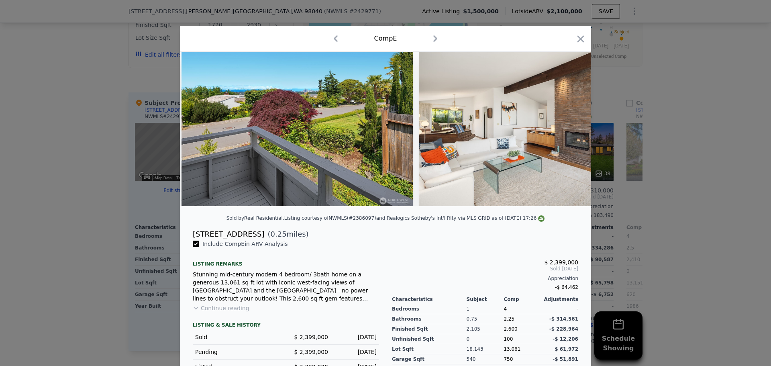
scroll to position [0, 1928]
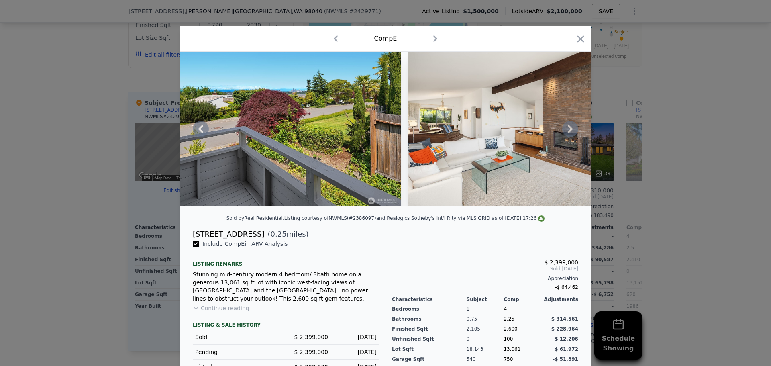
click at [565, 129] on icon at bounding box center [570, 129] width 16 height 16
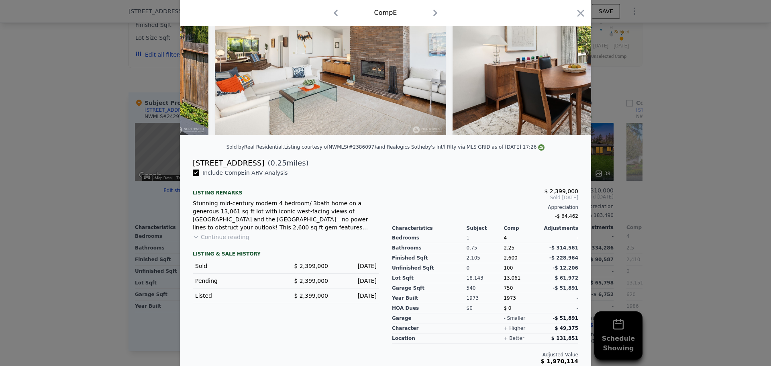
scroll to position [80, 0]
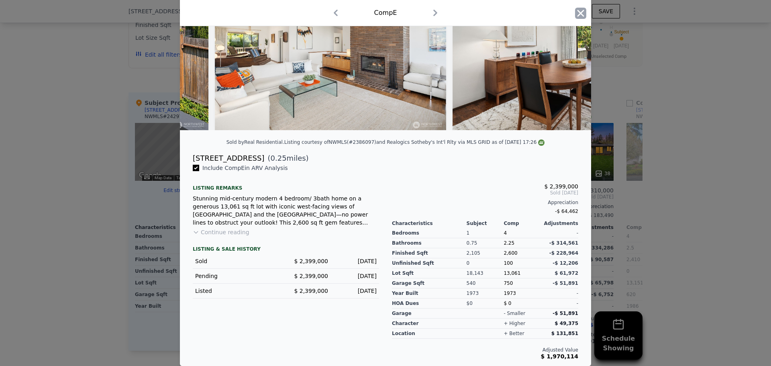
click at [578, 14] on icon "button" at bounding box center [580, 13] width 7 height 7
